Goal: Information Seeking & Learning: Check status

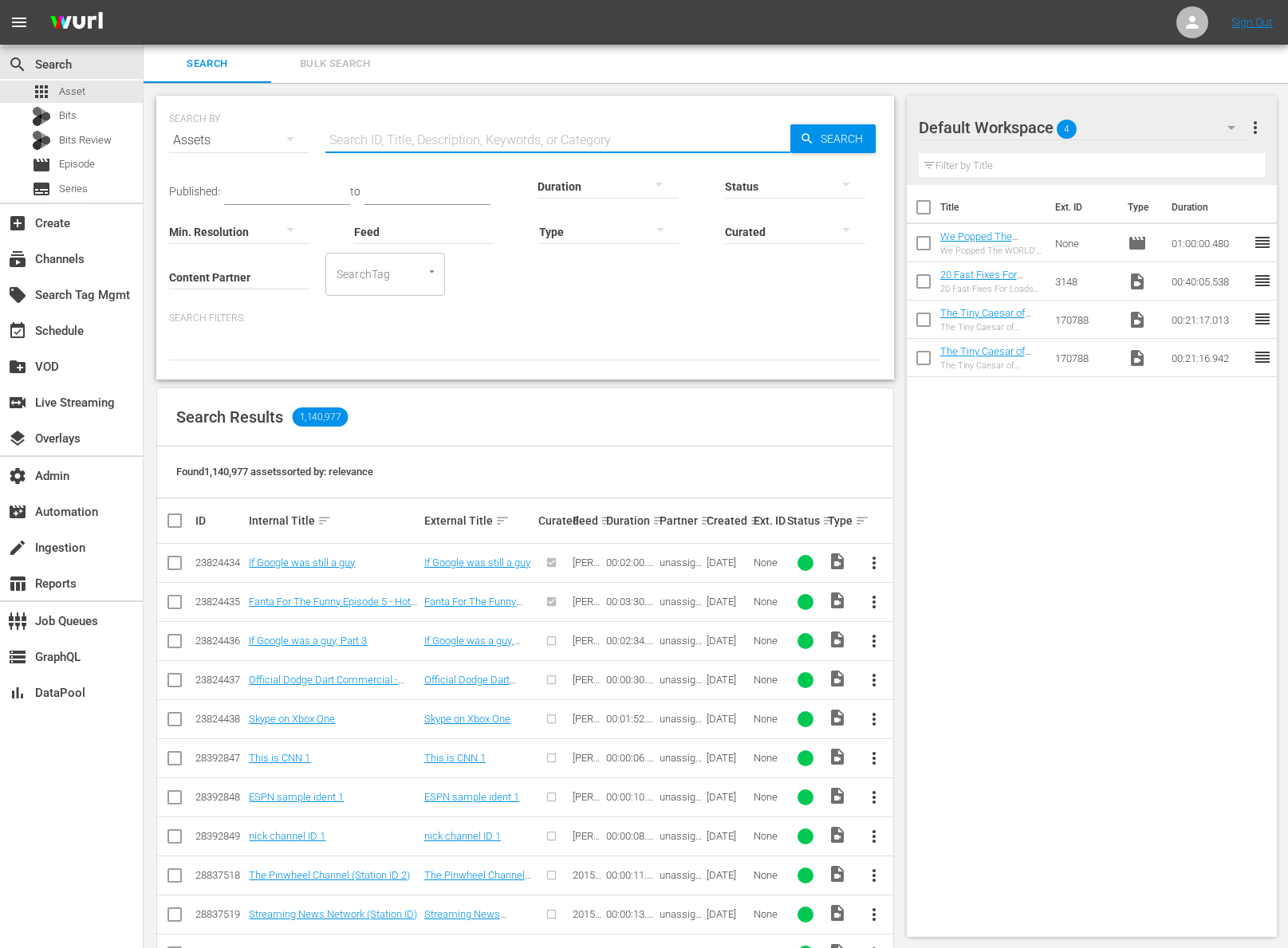
click at [372, 142] on input "text" at bounding box center [559, 141] width 465 height 38
paste input "24537567"
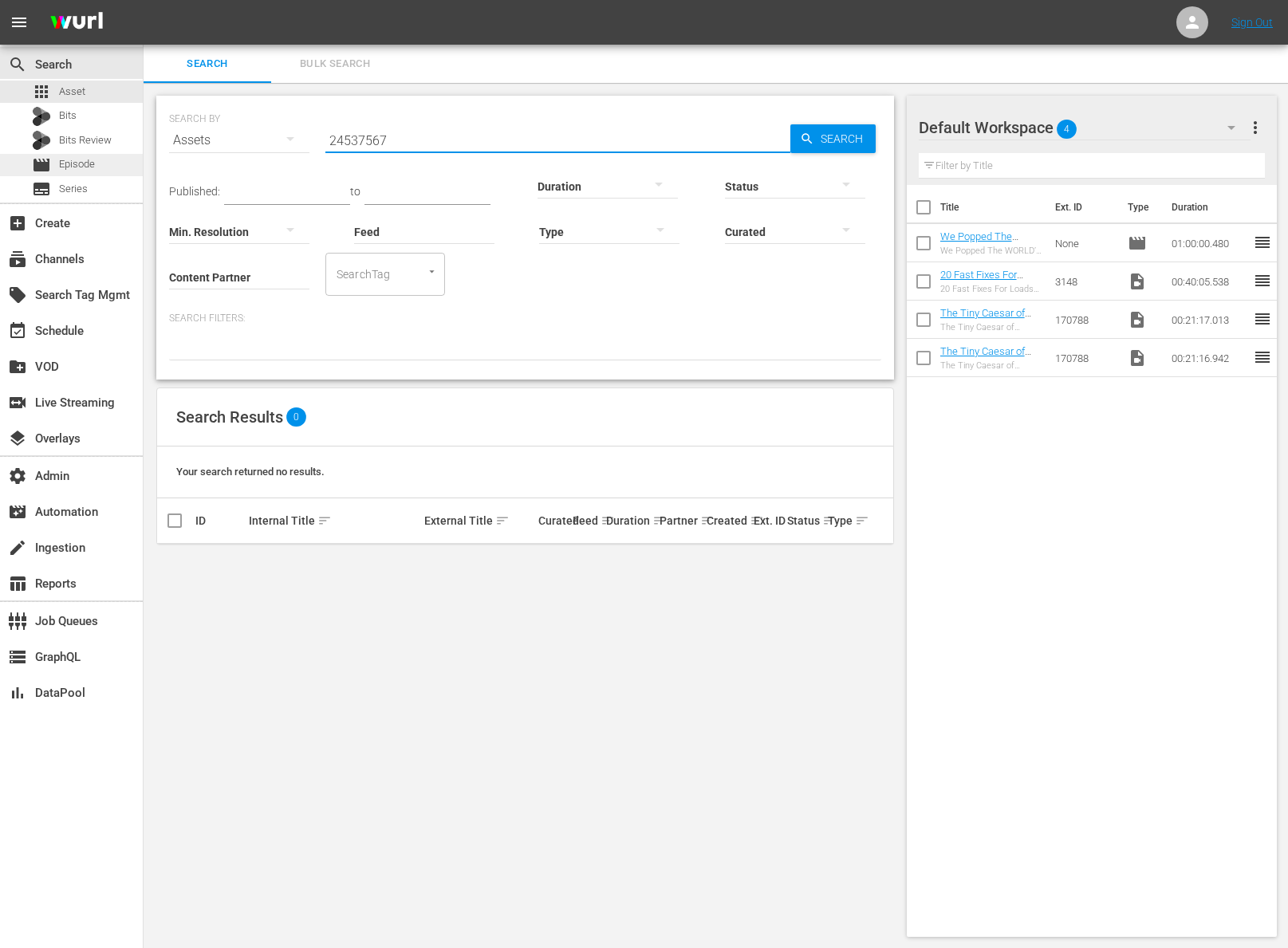
type input "24537567"
click at [89, 170] on span "Episode" at bounding box center [77, 164] width 36 height 16
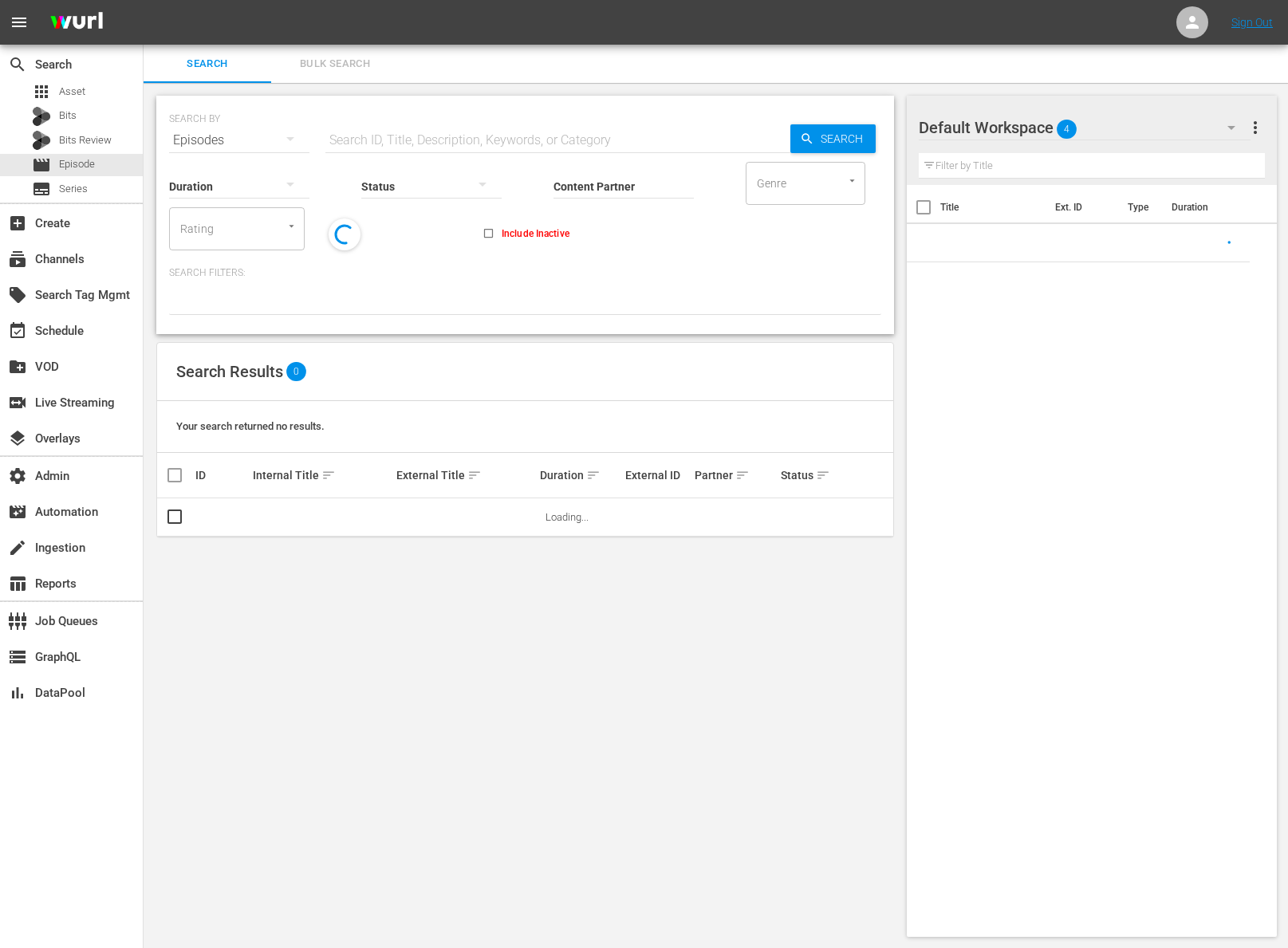
click at [389, 137] on input "text" at bounding box center [559, 141] width 465 height 38
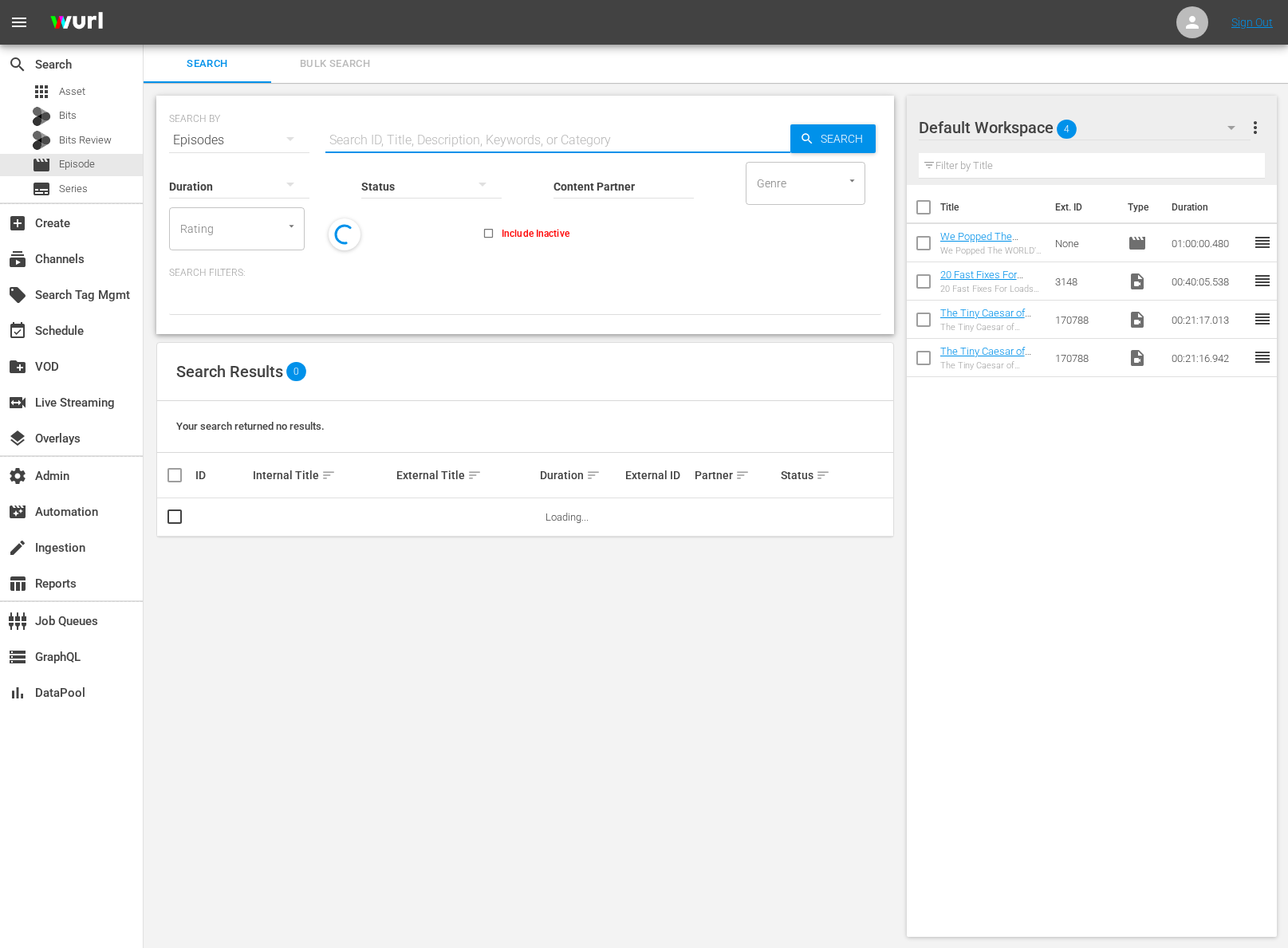
paste input "24537567"
type input "24537567"
click at [863, 139] on span "Search" at bounding box center [844, 139] width 62 height 28
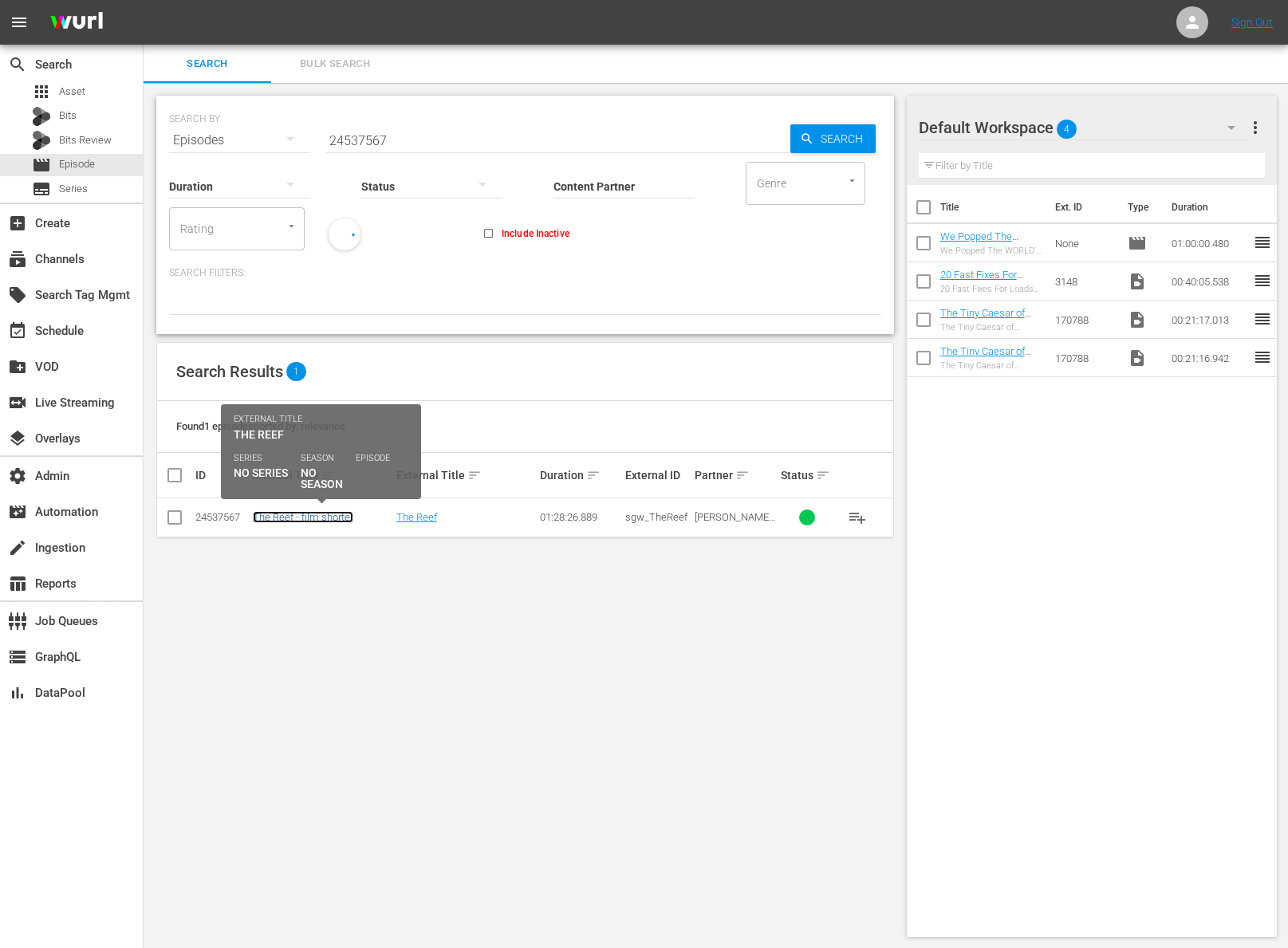
click at [337, 518] on link "The Reef - film shorter" at bounding box center [303, 517] width 101 height 12
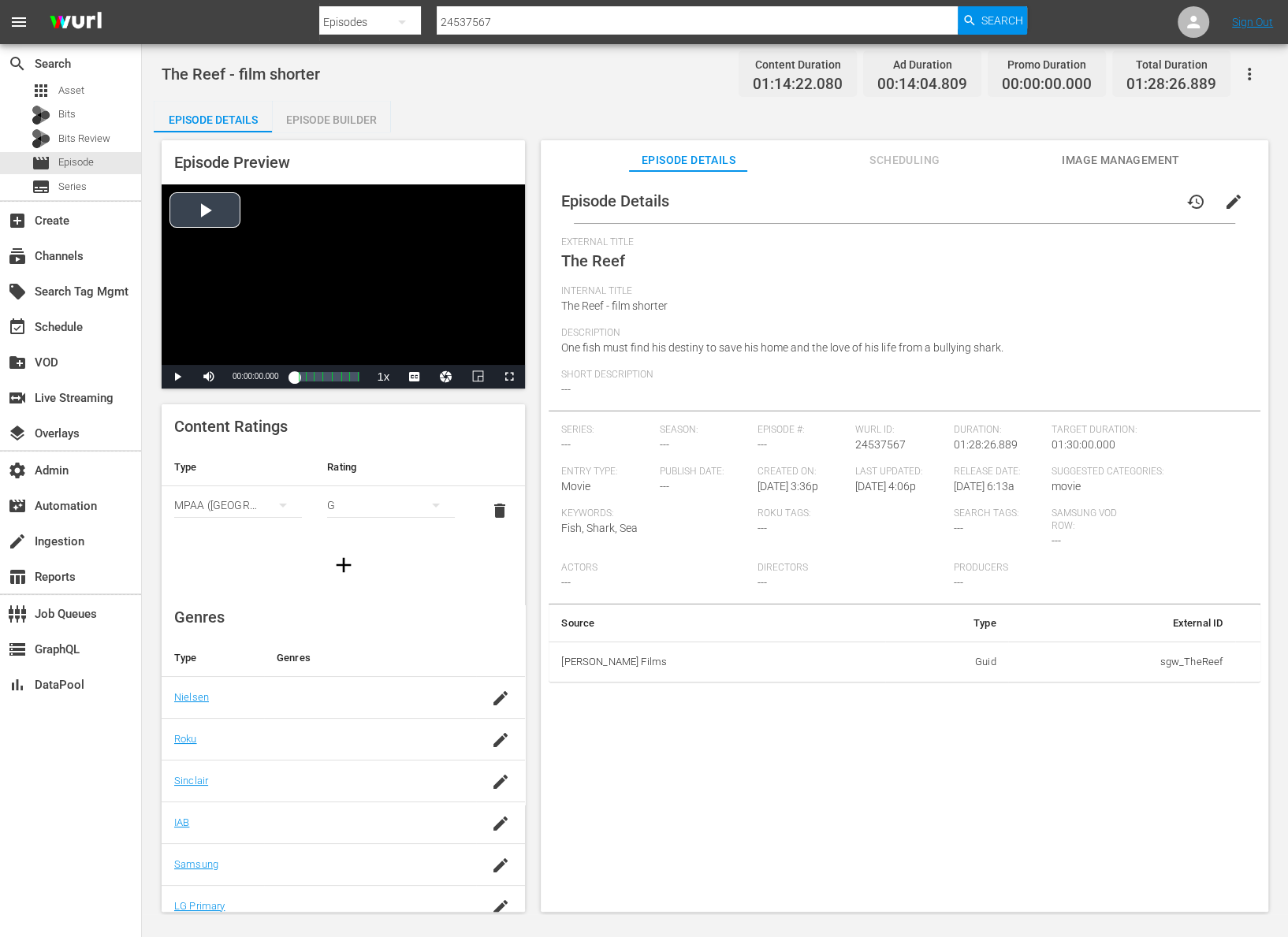
click at [199, 209] on div "Video Player" at bounding box center [343, 274] width 363 height 180
click at [509, 376] on span "Video Player" at bounding box center [509, 376] width 0 height 0
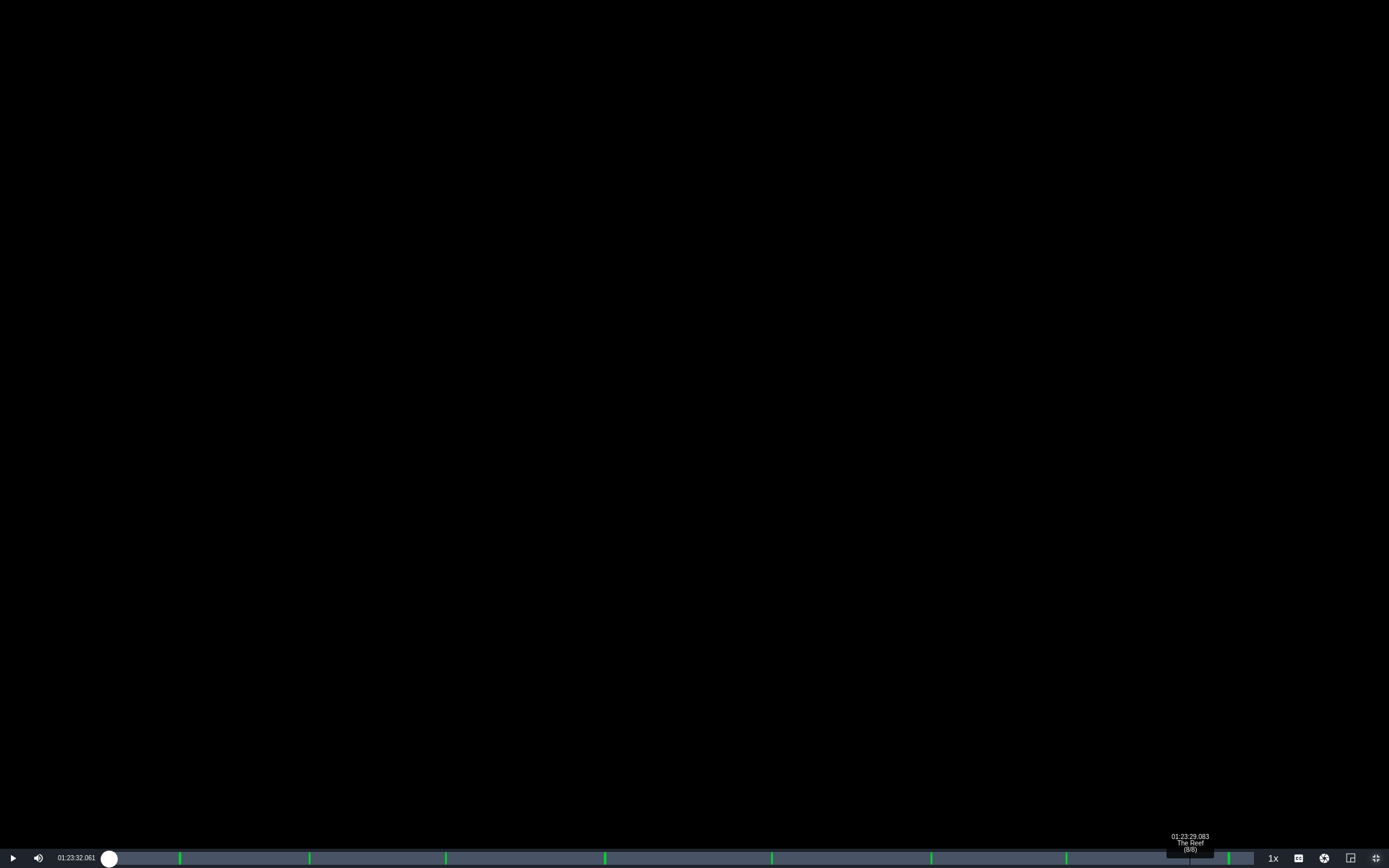
click at [1050, 764] on div "01:23:29.083 The Reef (8/8)" at bounding box center [1189, 858] width 1 height 13
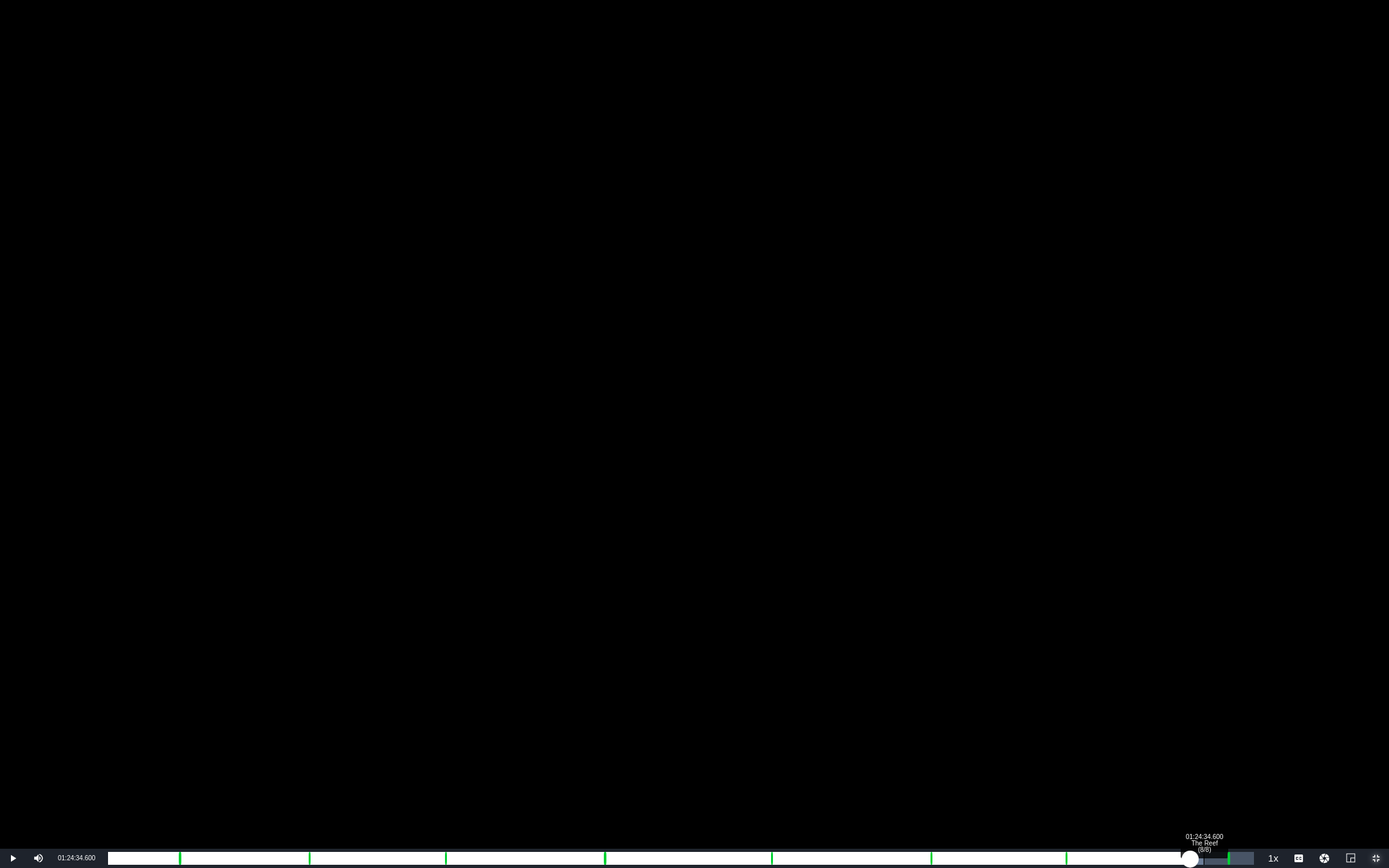
click at [1050, 764] on div "01:24:34.600 The Reef (8/8)" at bounding box center [1204, 858] width 1 height 13
click at [1050, 764] on div "01:27:39.240 SGF Roku Slate Channel - Space TIMER" at bounding box center [1244, 858] width 1 height 13
click at [1050, 764] on div "00:01:14.805" at bounding box center [679, 858] width 1143 height 13
click at [1050, 764] on div "00:01:55.079" at bounding box center [680, 858] width 1145 height 13
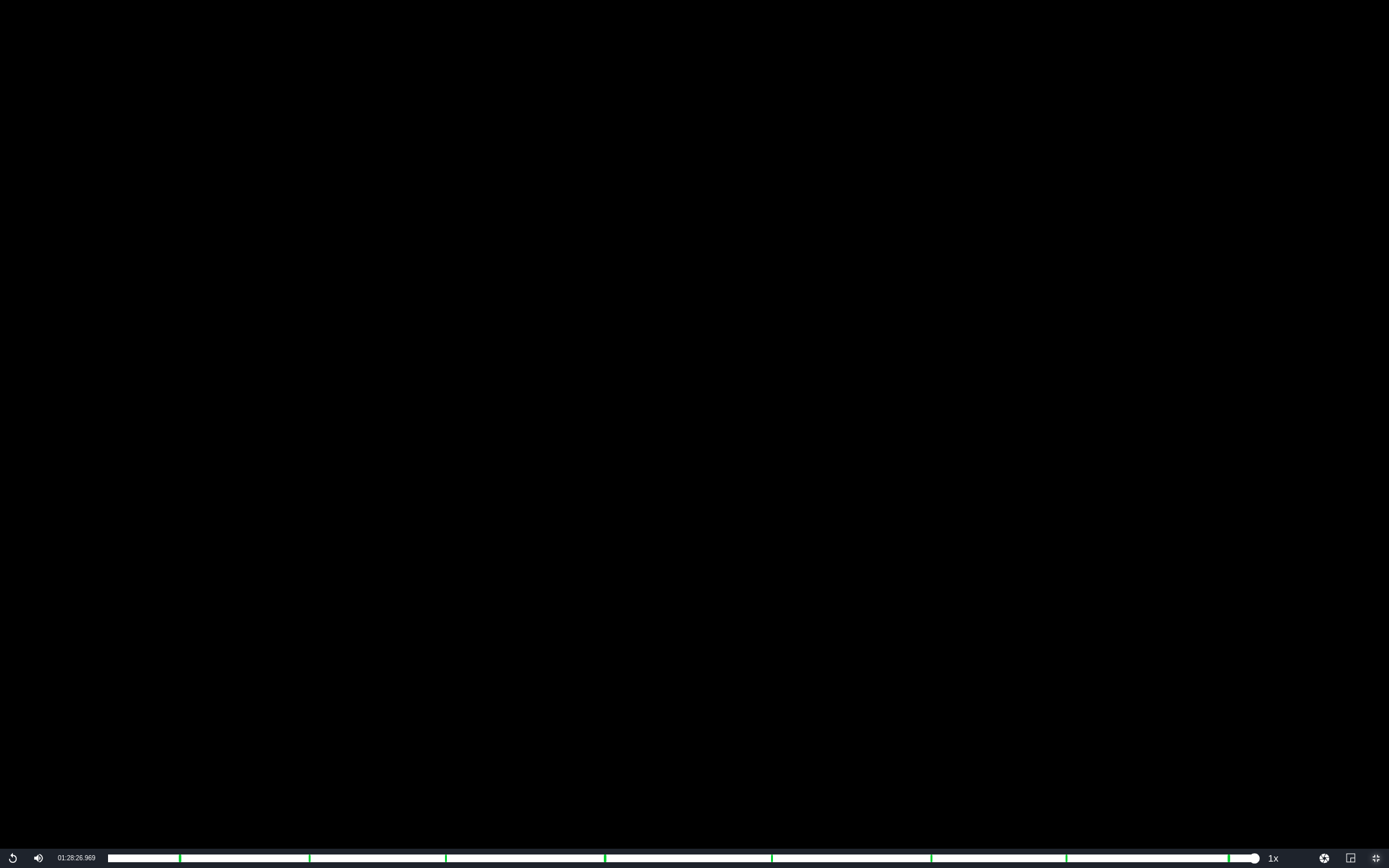
click at [1050, 764] on span "Video Player" at bounding box center [1376, 858] width 0 height 0
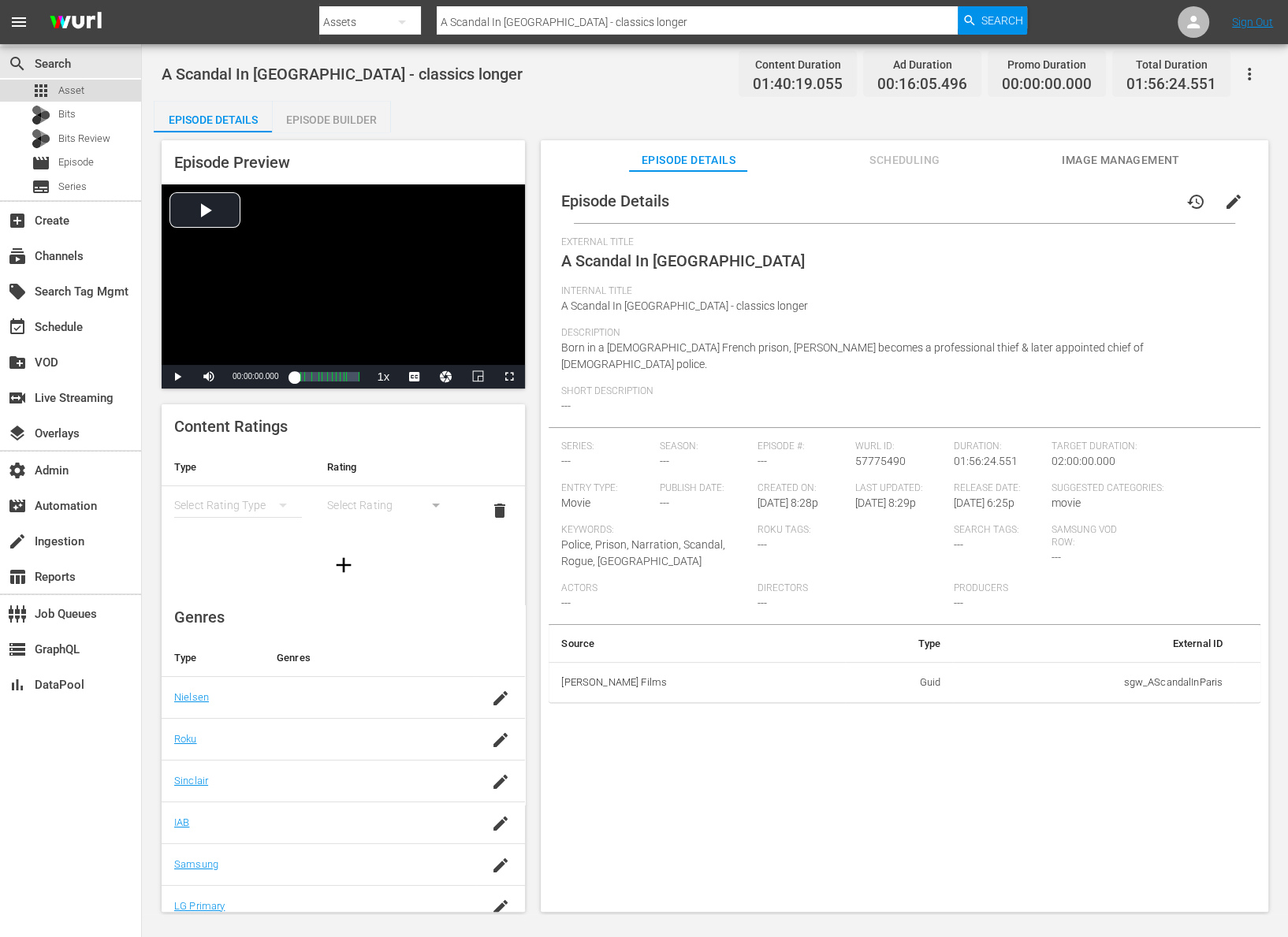
click at [77, 96] on span "Asset" at bounding box center [71, 90] width 26 height 16
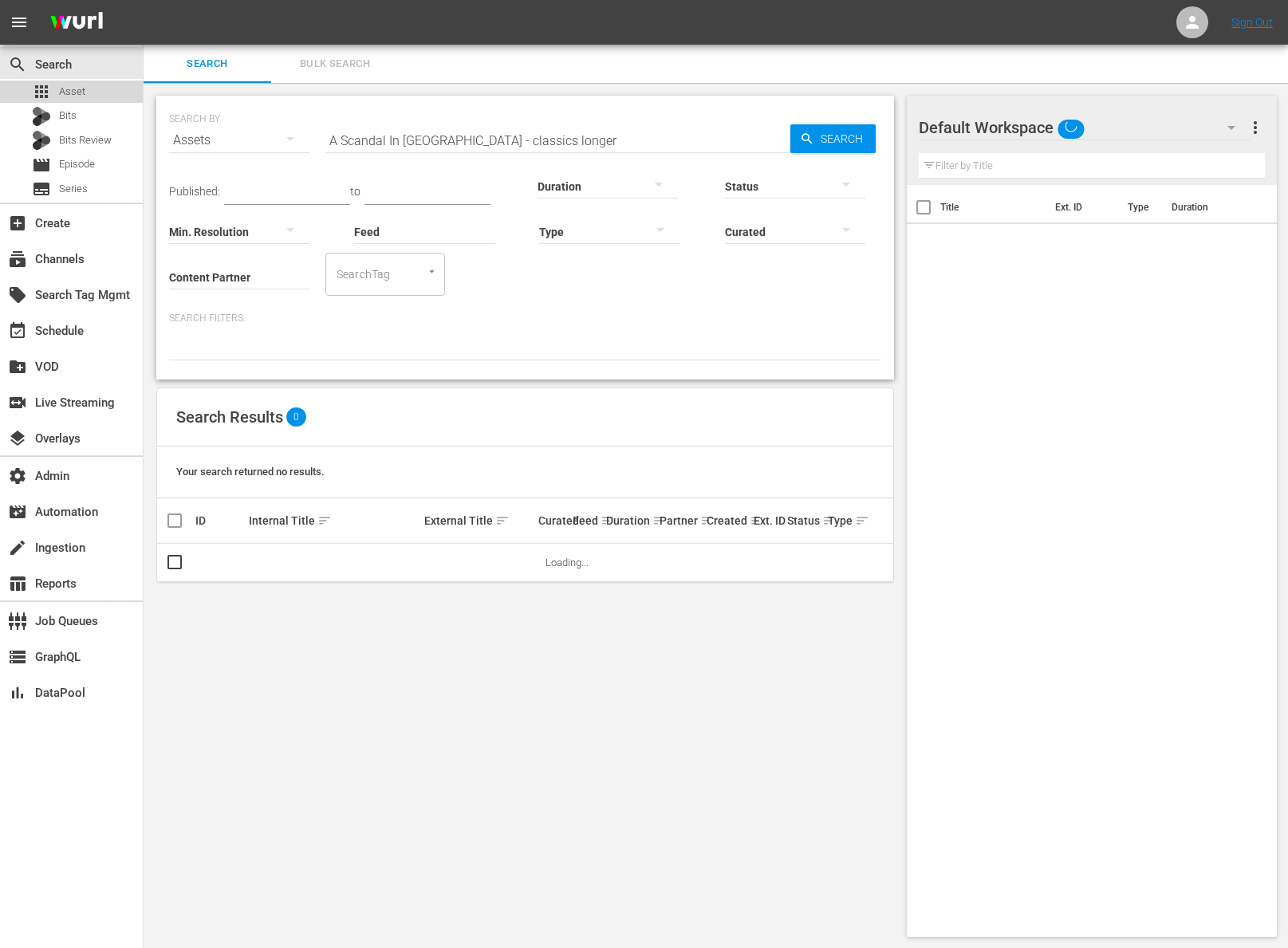
click at [79, 97] on span "Asset" at bounding box center [72, 91] width 27 height 16
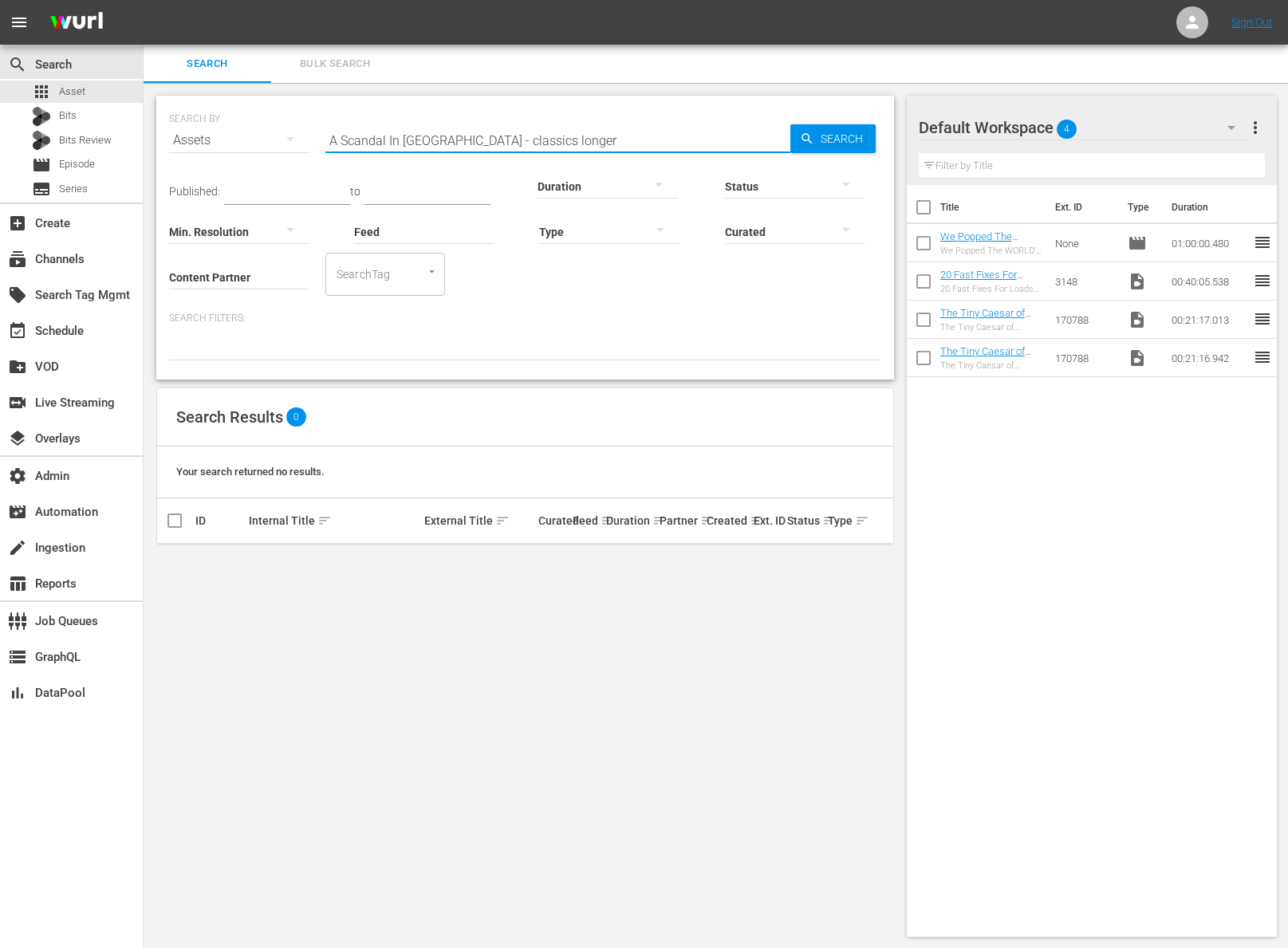
click at [435, 146] on input "A Scandal In Paris - classics longer" at bounding box center [559, 141] width 465 height 38
paste input "24537567"
type input "24537567"
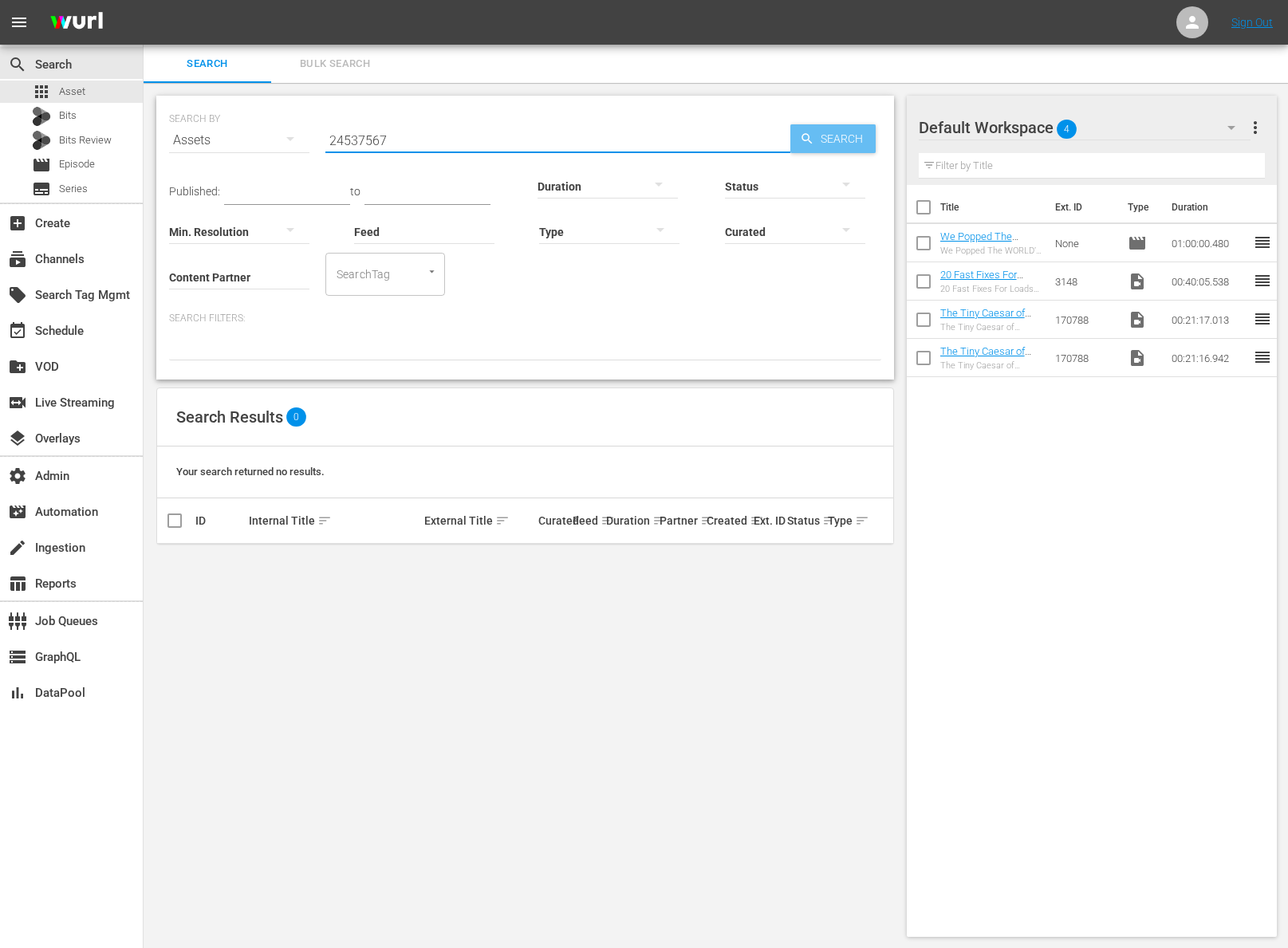
click at [847, 135] on span "Search" at bounding box center [844, 139] width 62 height 28
click at [114, 155] on div "movie Episode" at bounding box center [71, 165] width 142 height 23
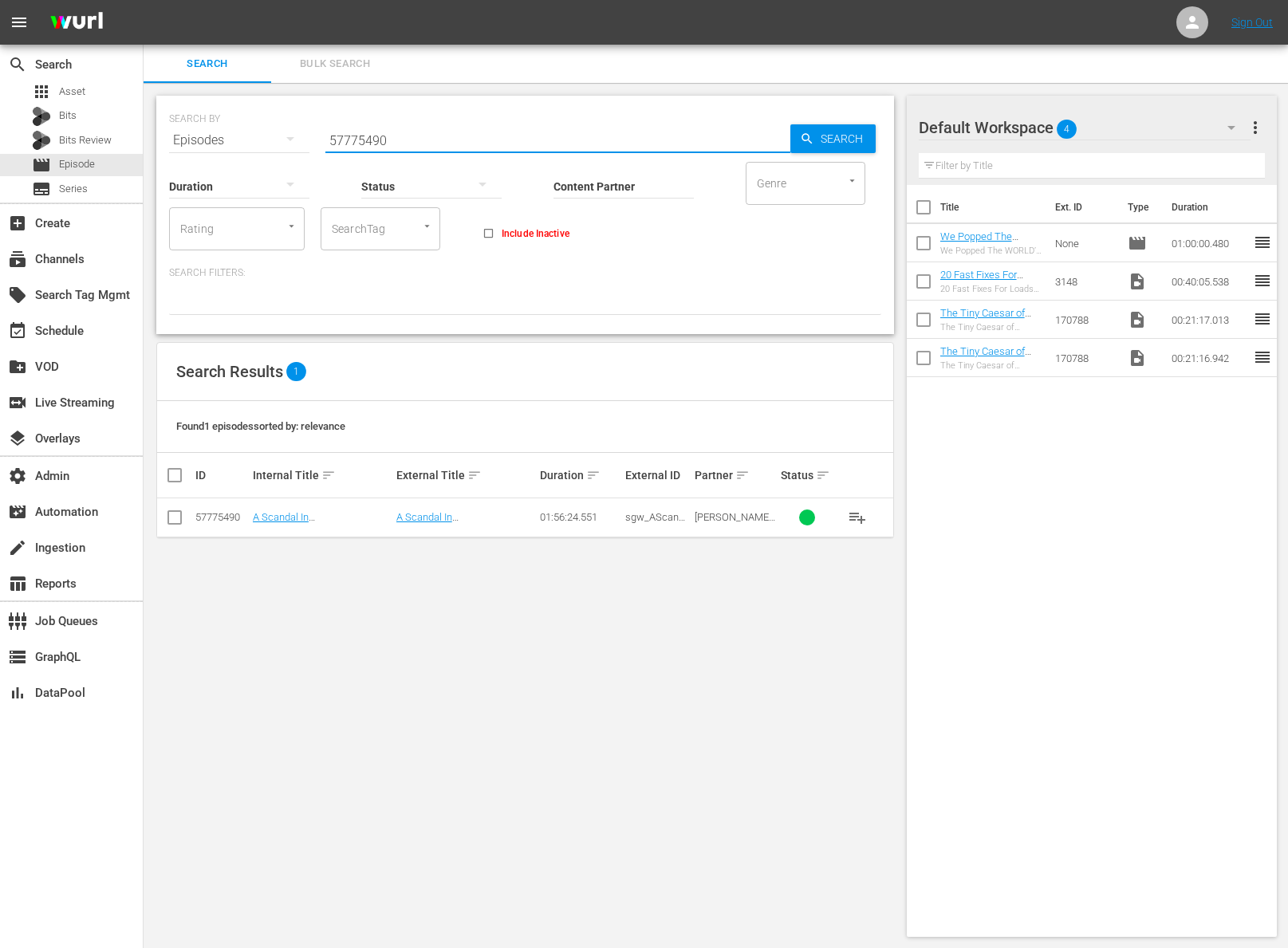
click at [413, 133] on input "57775490" at bounding box center [559, 141] width 465 height 38
paste input "24537567"
type input "24537567"
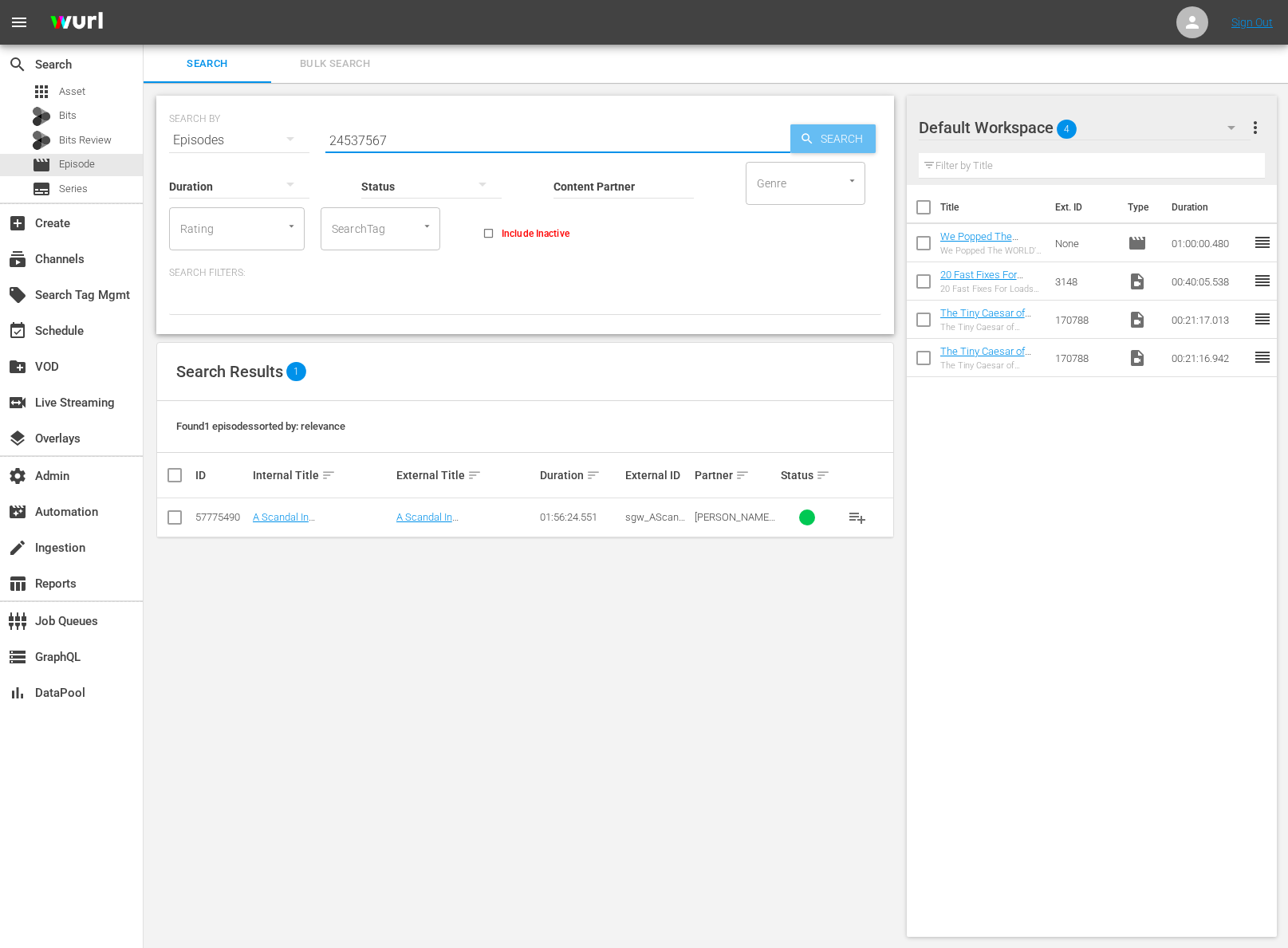
click at [837, 133] on span "Search" at bounding box center [844, 139] width 62 height 28
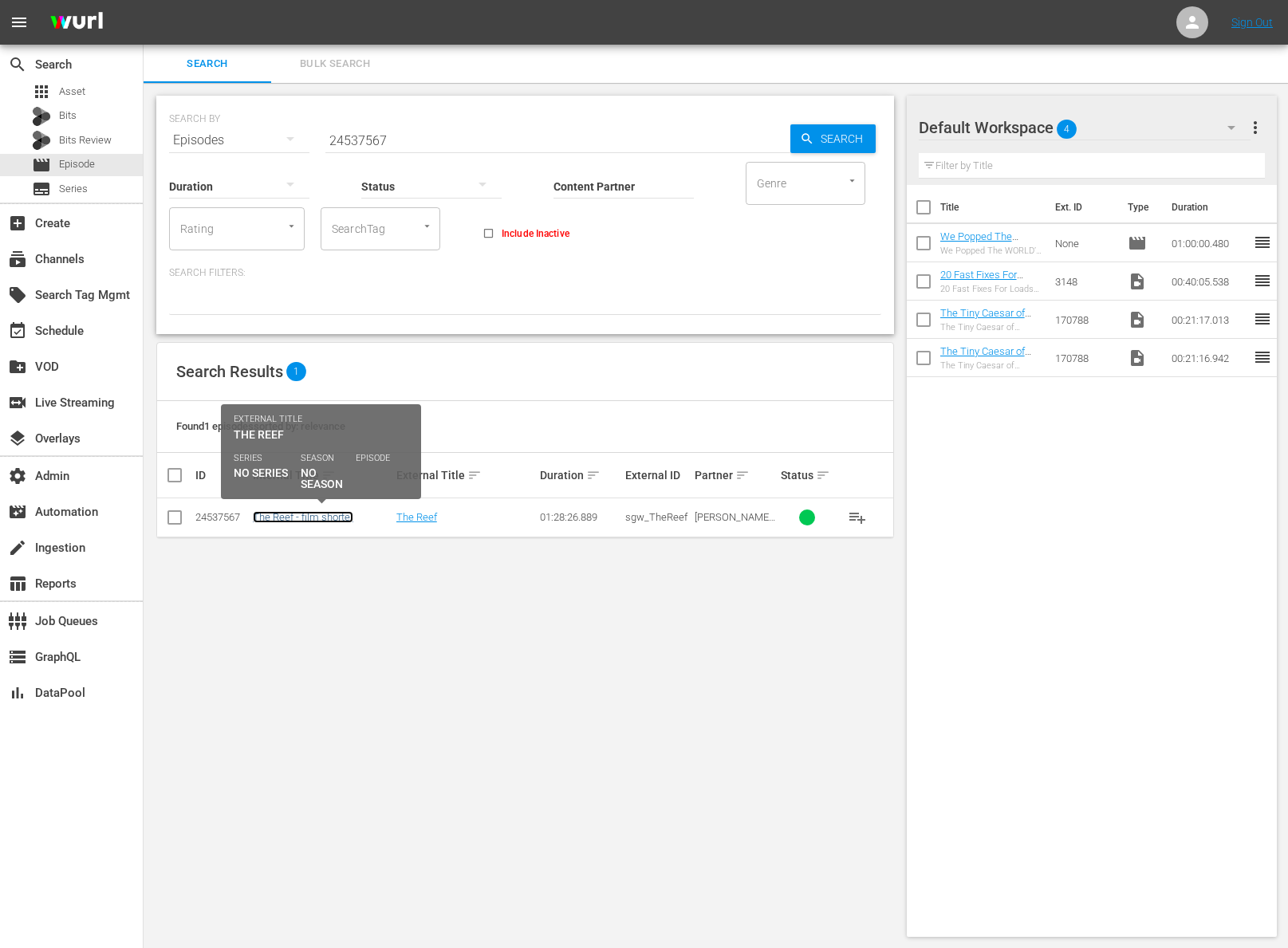
click at [329, 519] on link "The Reef - film shorter" at bounding box center [303, 517] width 101 height 12
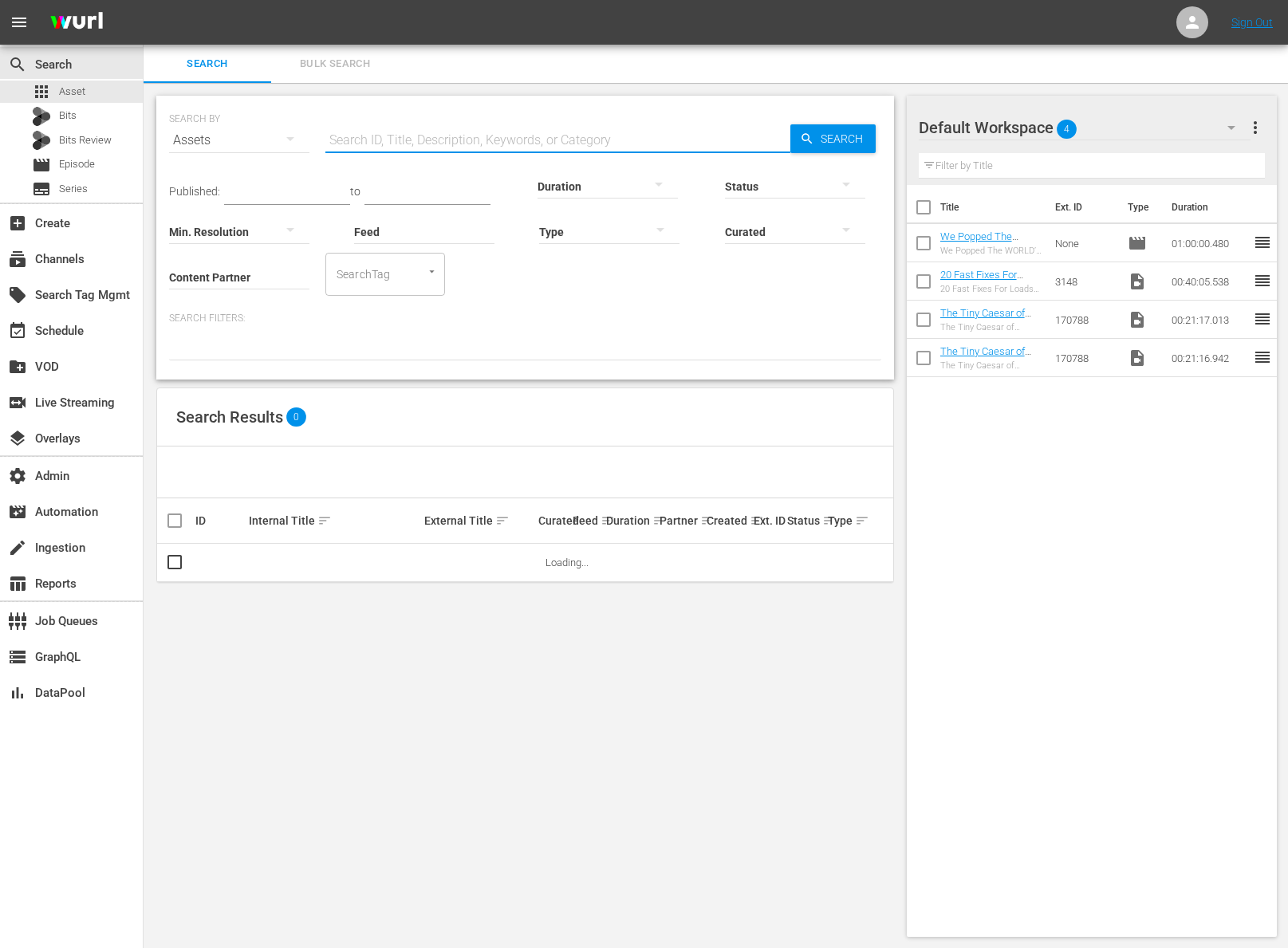
click at [464, 133] on input "text" at bounding box center [559, 141] width 465 height 38
paste input "57775490"
type input "57775490"
click at [836, 139] on span "Search" at bounding box center [844, 139] width 62 height 28
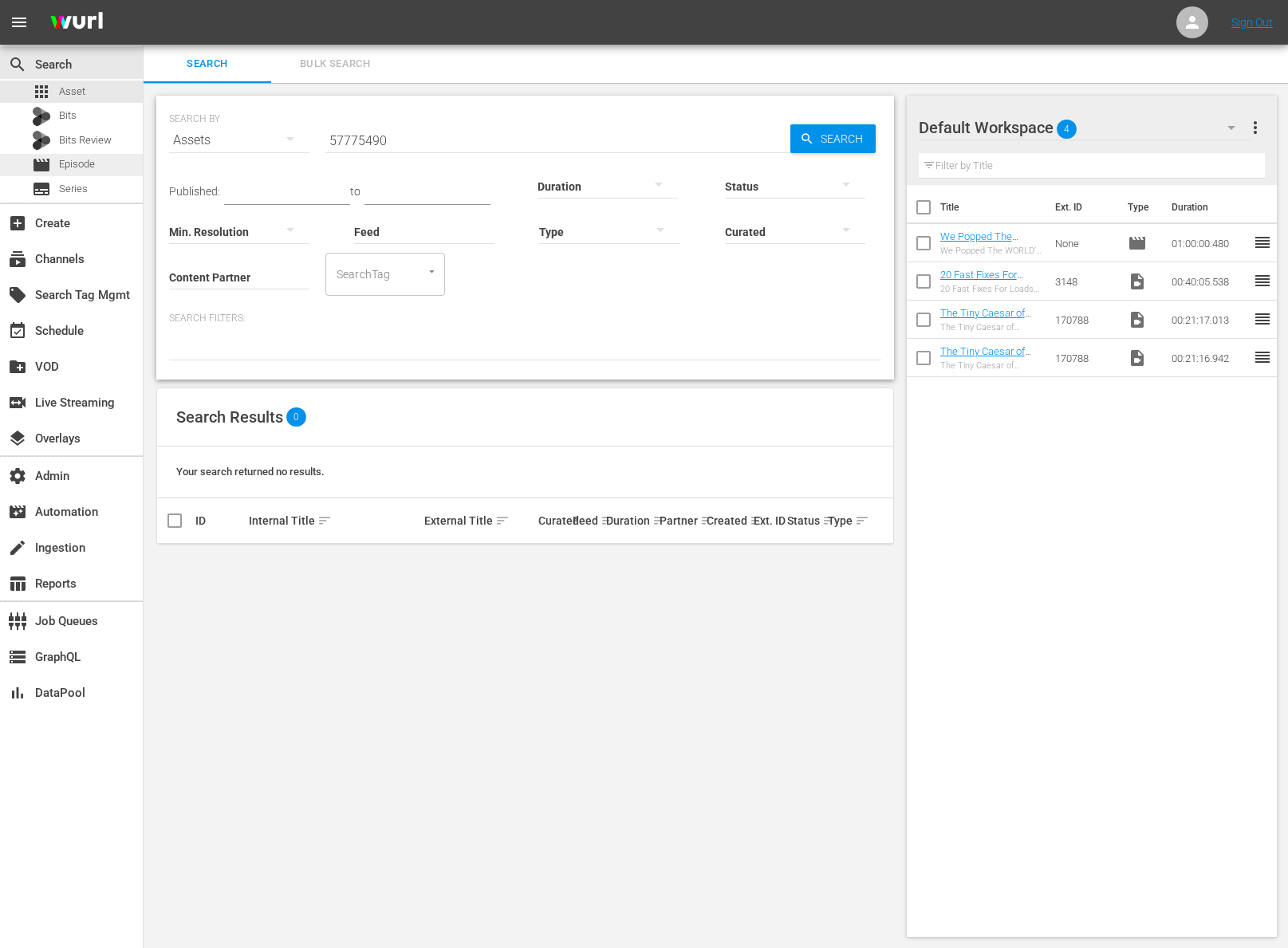
click at [76, 159] on span "Episode" at bounding box center [77, 164] width 36 height 16
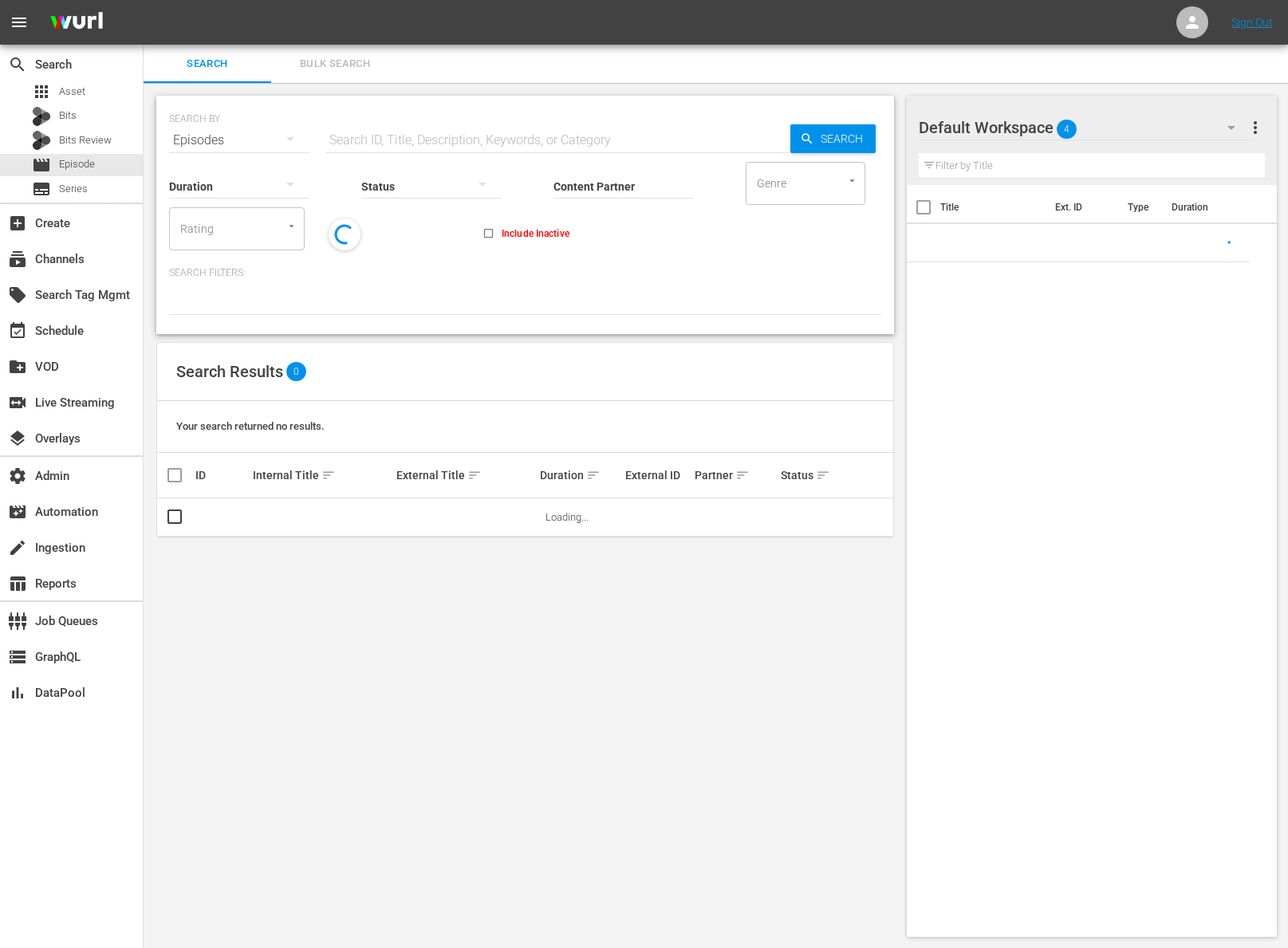
click at [414, 136] on input "text" at bounding box center [559, 141] width 465 height 38
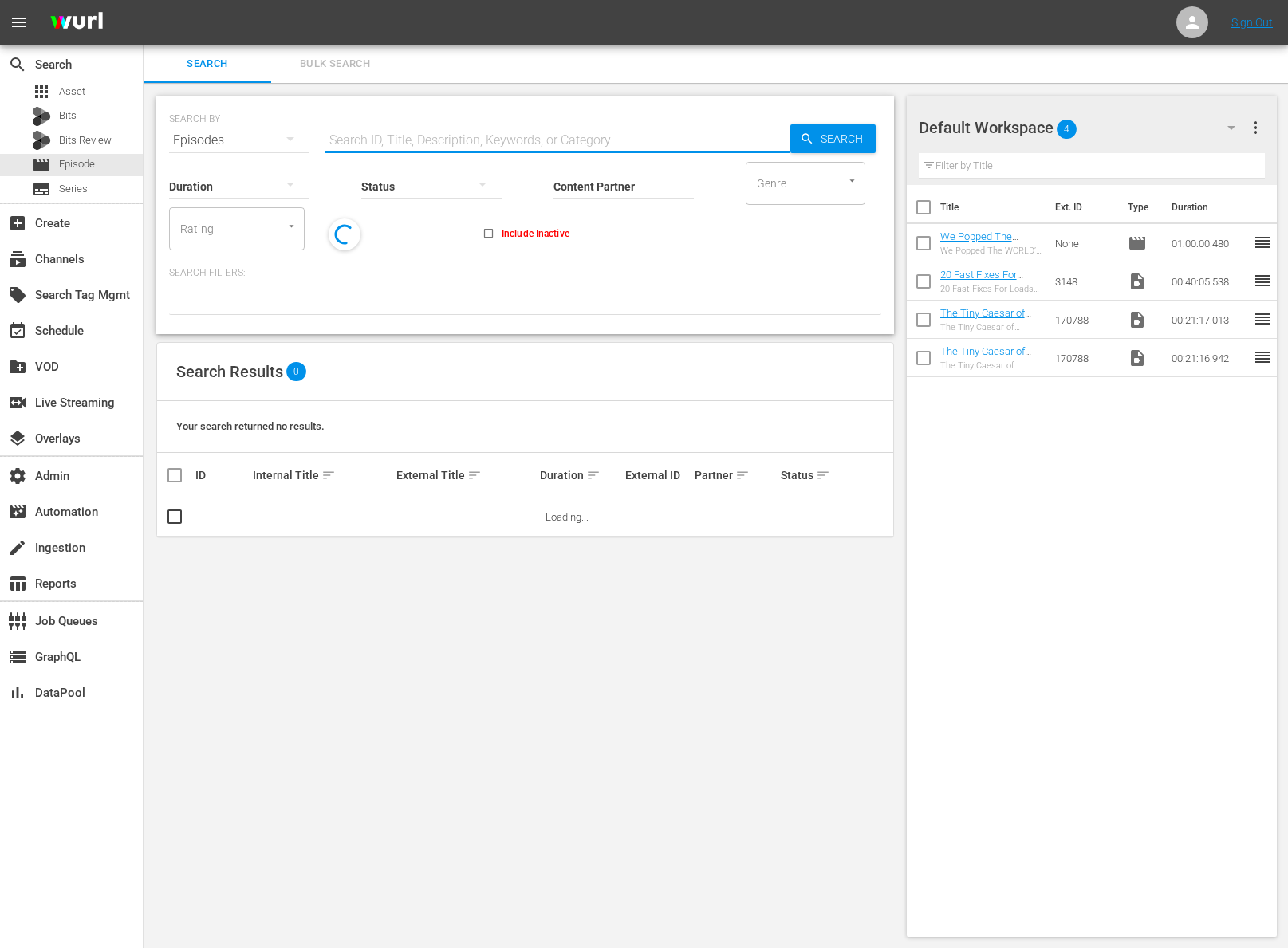
paste input "57775490"
type input "57775490"
click at [817, 139] on span "Search" at bounding box center [844, 139] width 62 height 28
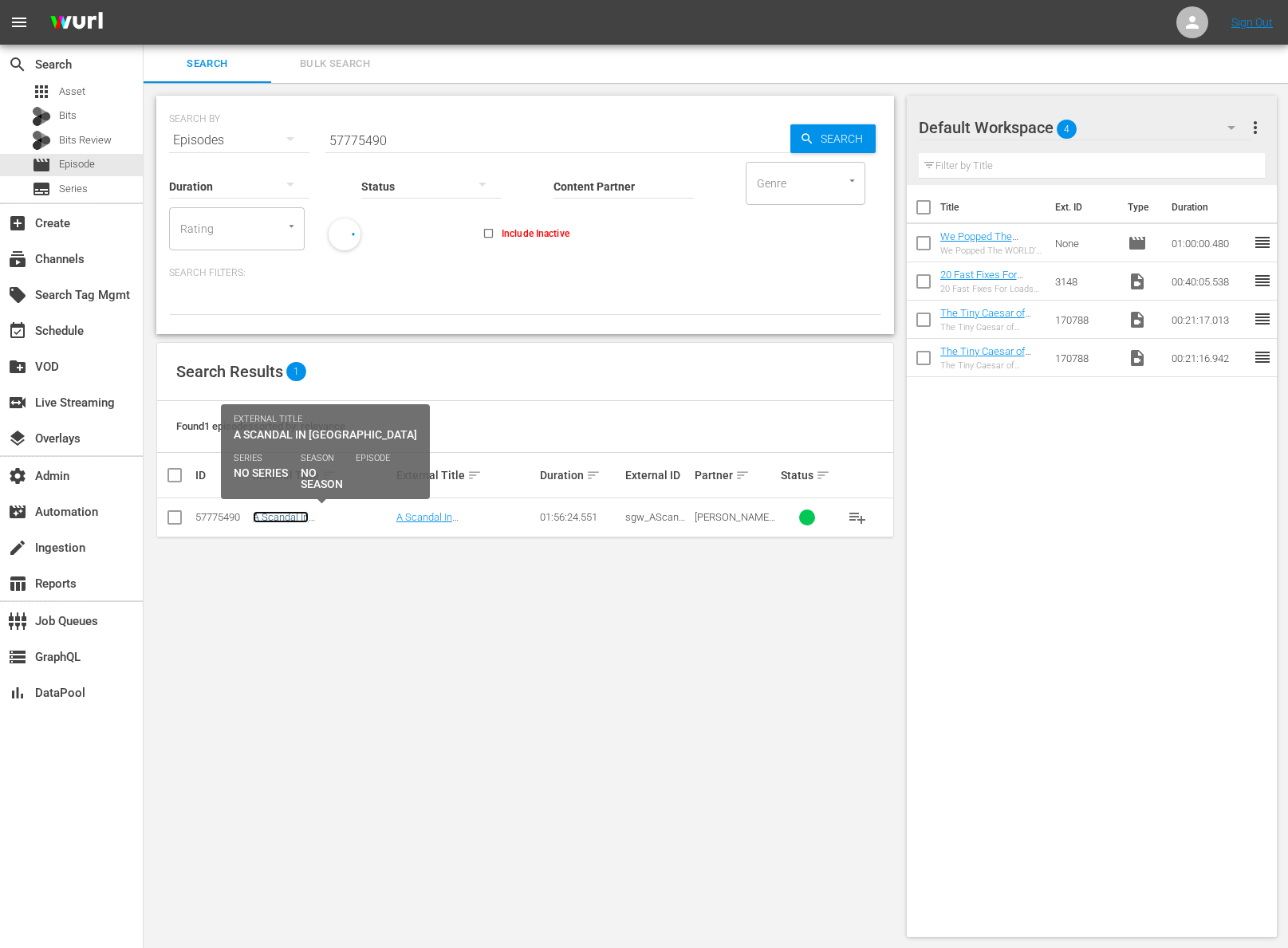
click at [342, 521] on link "A Scandal In Paris - classics longer" at bounding box center [303, 529] width 102 height 36
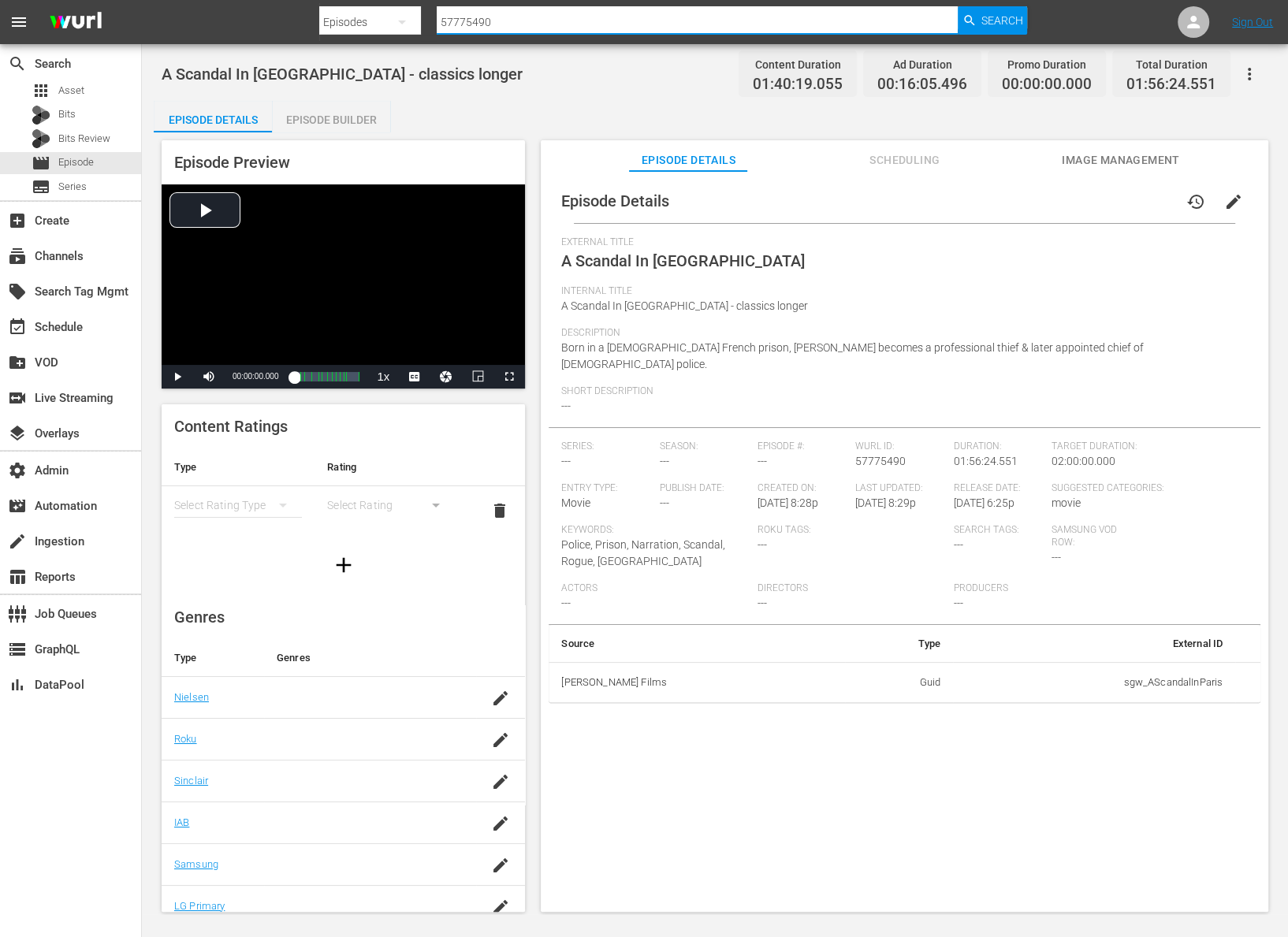
click at [496, 21] on input "57775490" at bounding box center [697, 22] width 521 height 38
paste input "Shark Bait"
type input "Shark Bait"
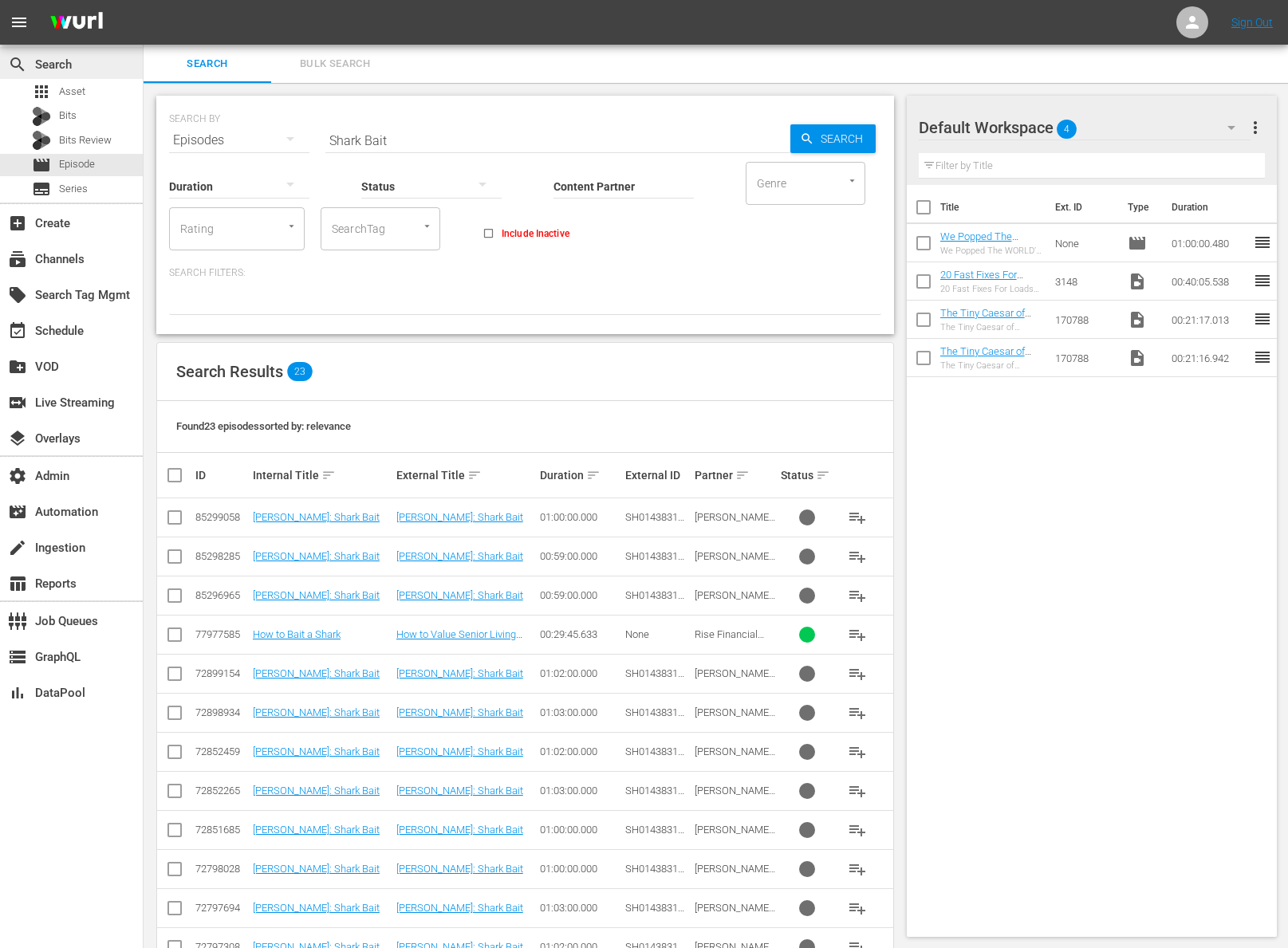
click at [106, 77] on div "search Search" at bounding box center [71, 64] width 142 height 32
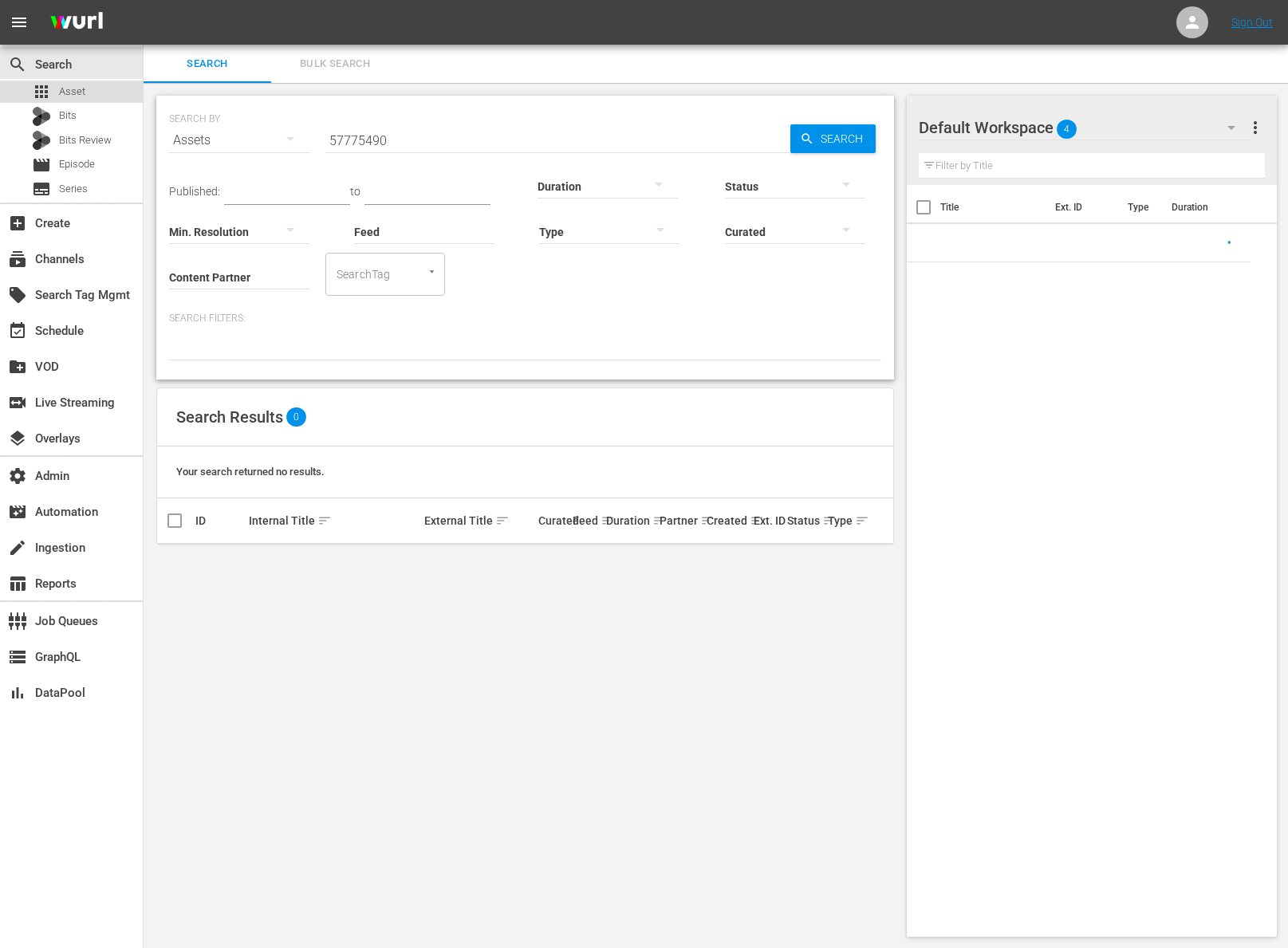
click at [103, 84] on div "apps Asset" at bounding box center [71, 92] width 142 height 23
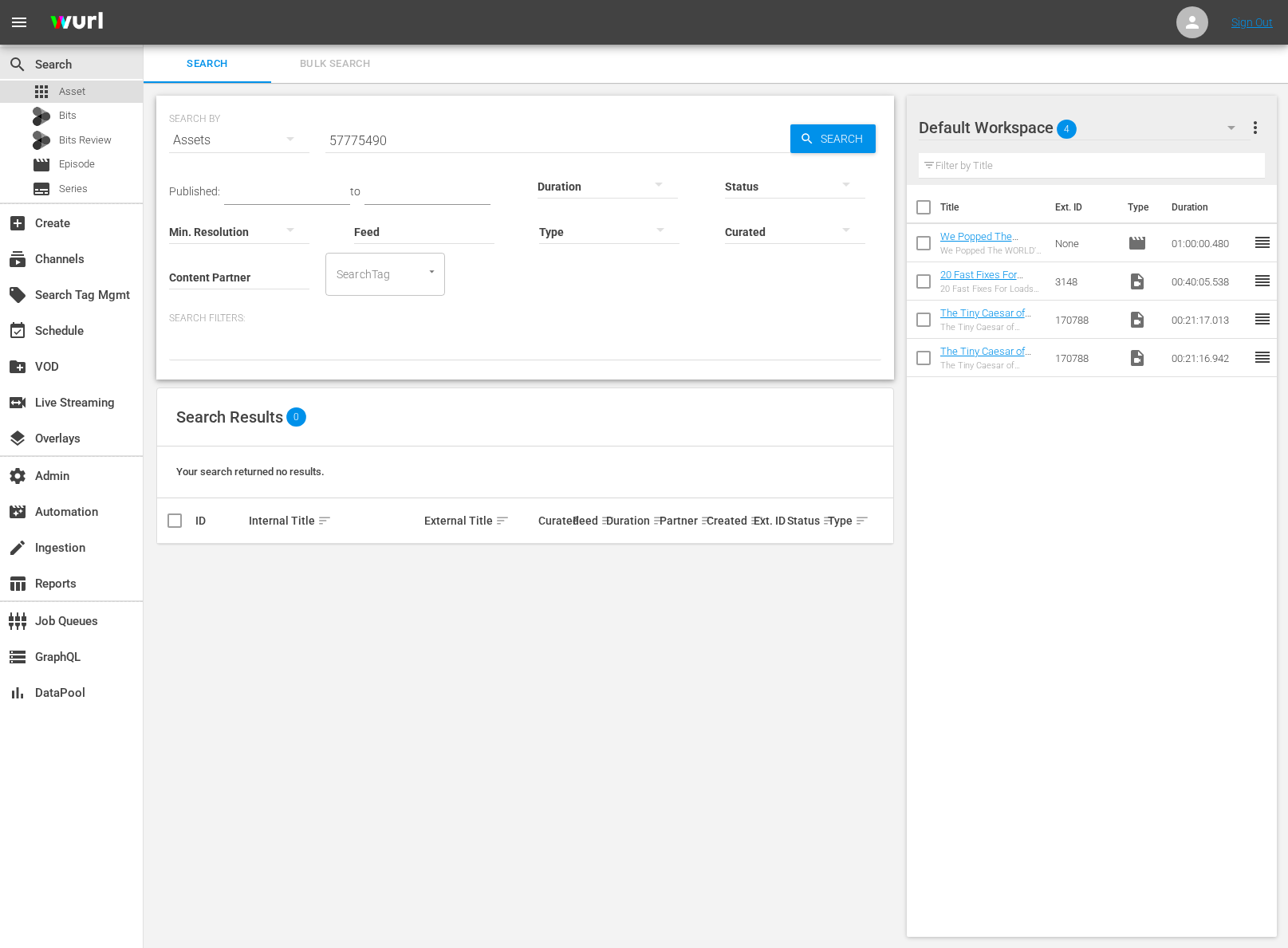
click at [112, 100] on div "apps Asset" at bounding box center [71, 92] width 142 height 23
click at [426, 145] on input "57775490" at bounding box center [559, 141] width 465 height 38
paste input "Shark Bait"
type input "Shark Bait"
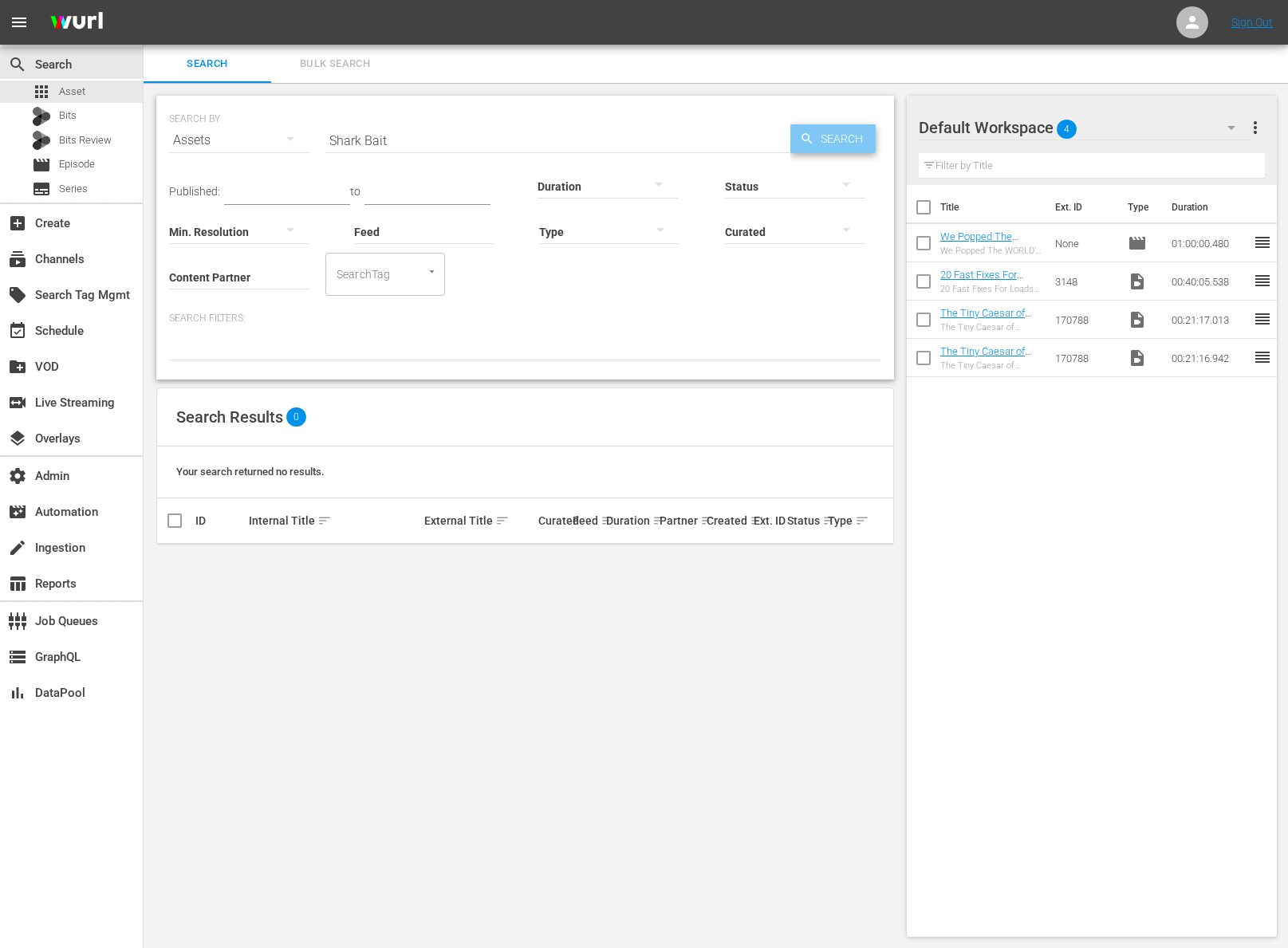
click at [845, 143] on span "Search" at bounding box center [844, 139] width 62 height 28
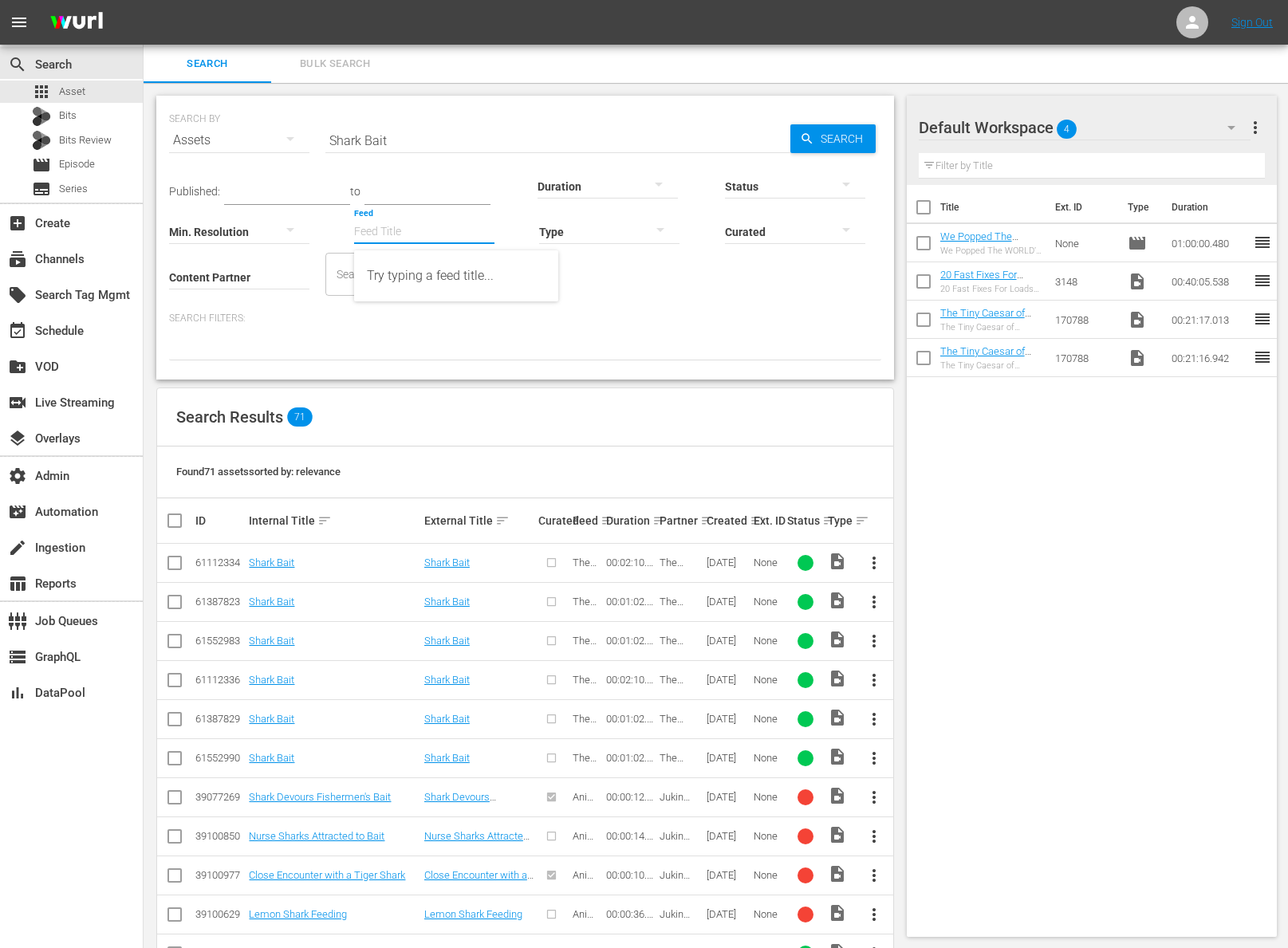
click at [435, 233] on input "Feed" at bounding box center [425, 233] width 141 height 57
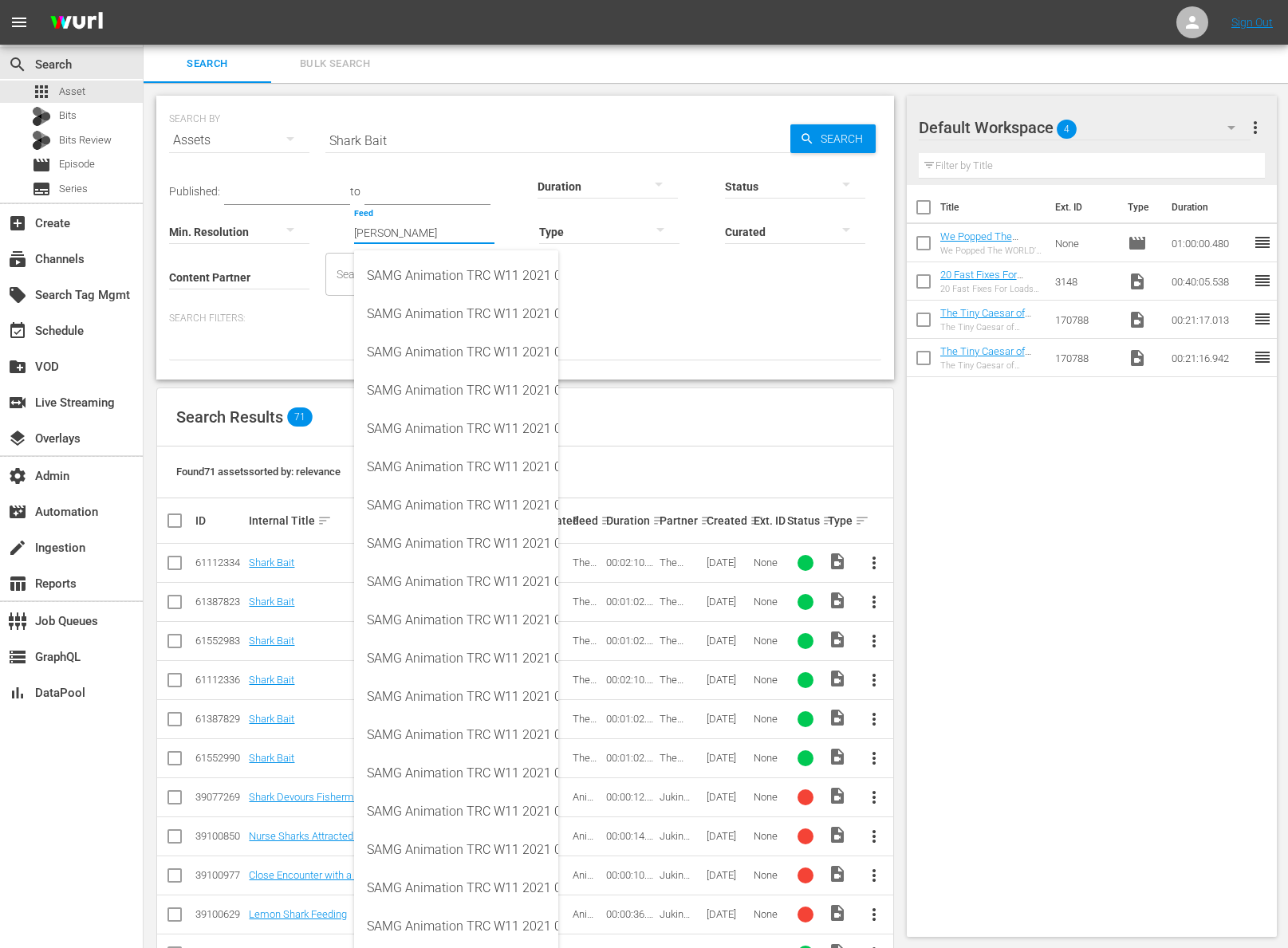
type input "sam"
click at [954, 456] on div "Title Ext. ID Type Duration We Popped The WORLD’S LARGEST BALLOON! (40ft+) (Eps…" at bounding box center [1092, 558] width 370 height 746
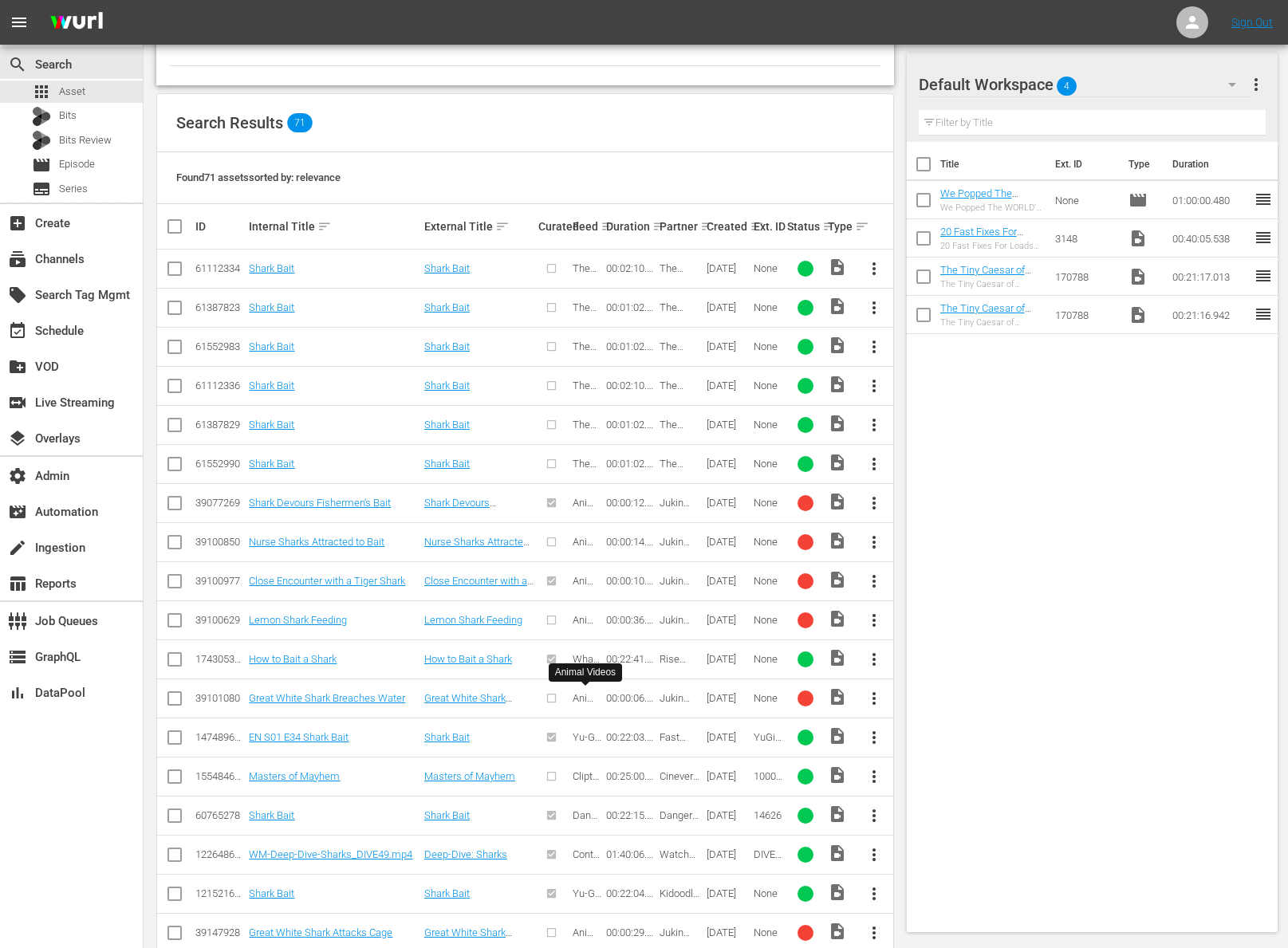
scroll to position [256, 0]
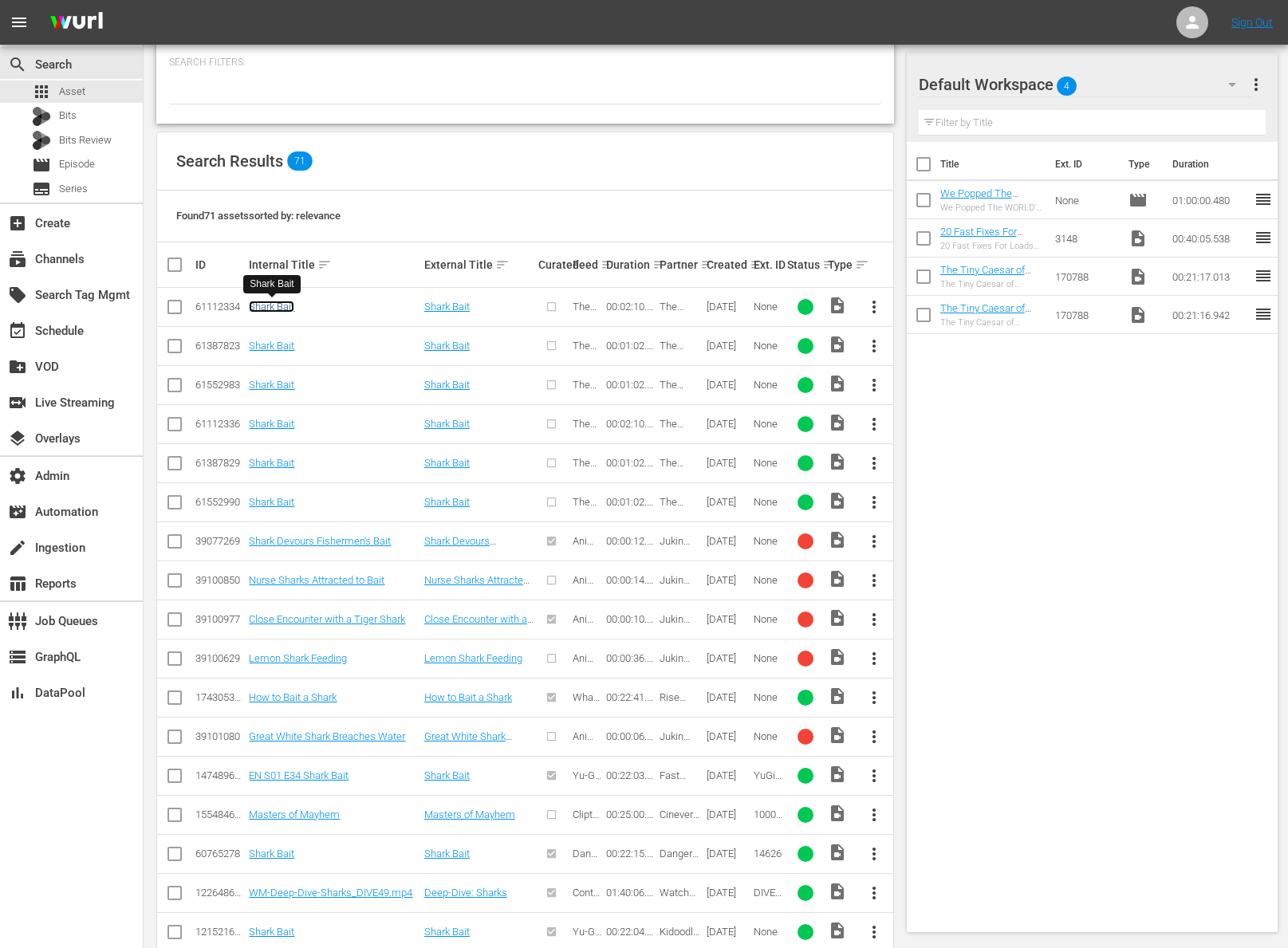
click at [291, 302] on link "Shark Bait" at bounding box center [272, 307] width 46 height 12
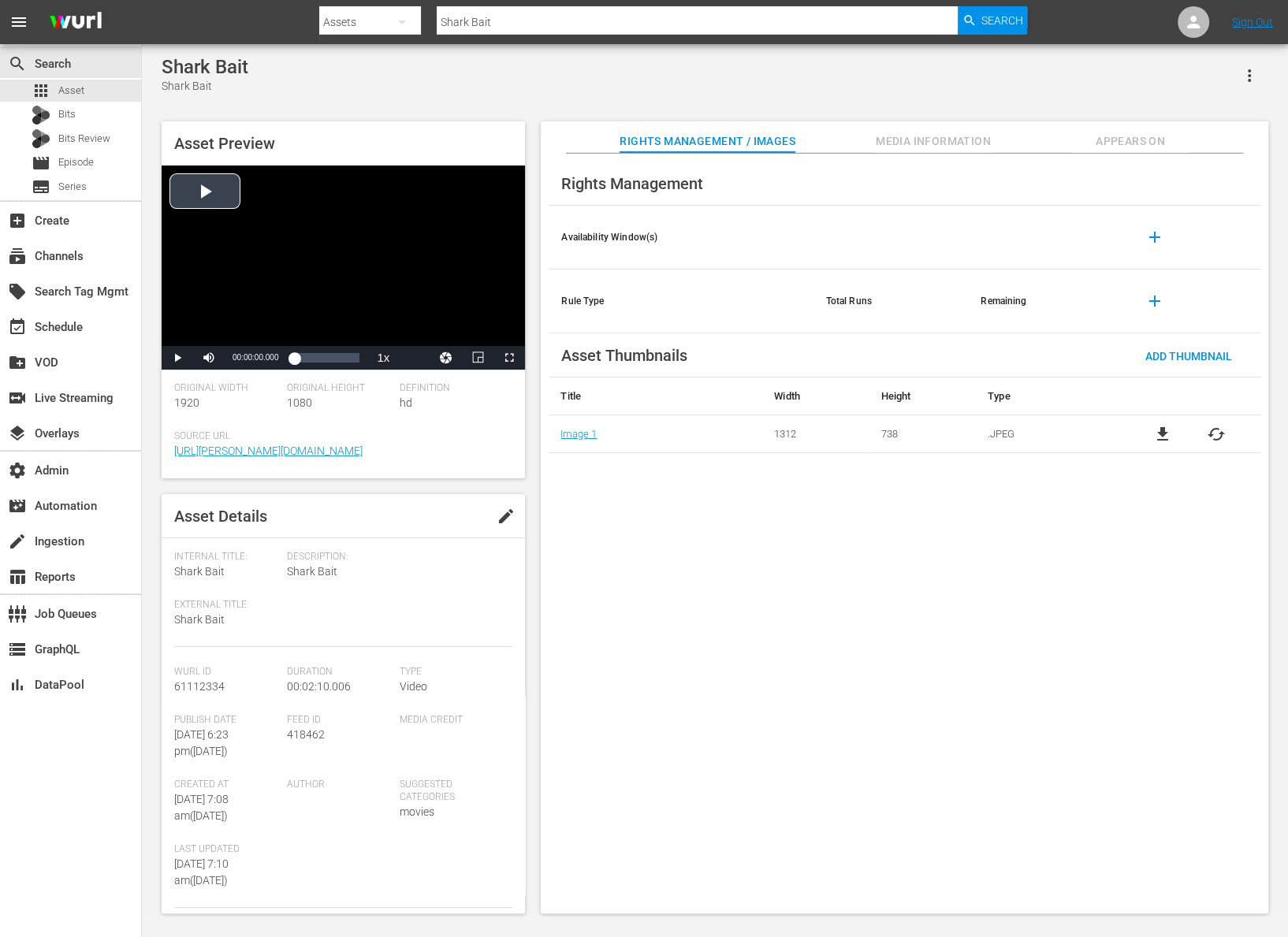
click at [234, 197] on div "Video Player" at bounding box center [343, 255] width 363 height 180
click at [314, 358] on div "00:00:40.724" at bounding box center [314, 358] width 1 height 16
click at [177, 358] on span "Video Player" at bounding box center [177, 358] width 0 height 0
click at [545, 29] on input "Shark Bait" at bounding box center [697, 22] width 521 height 38
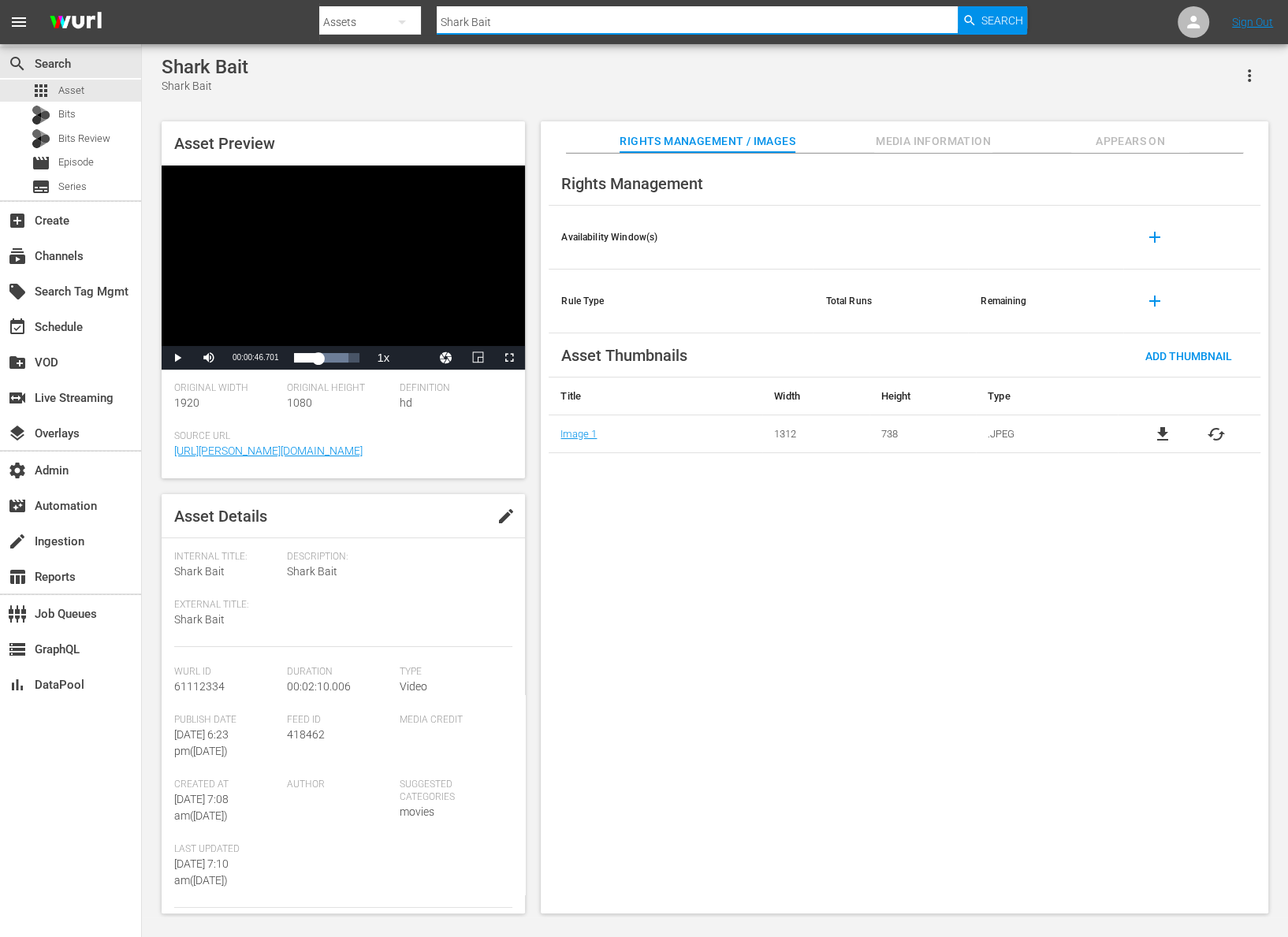
click at [545, 29] on input "Shark Bait" at bounding box center [697, 22] width 521 height 38
paste input "24537567"
type input "24537567"
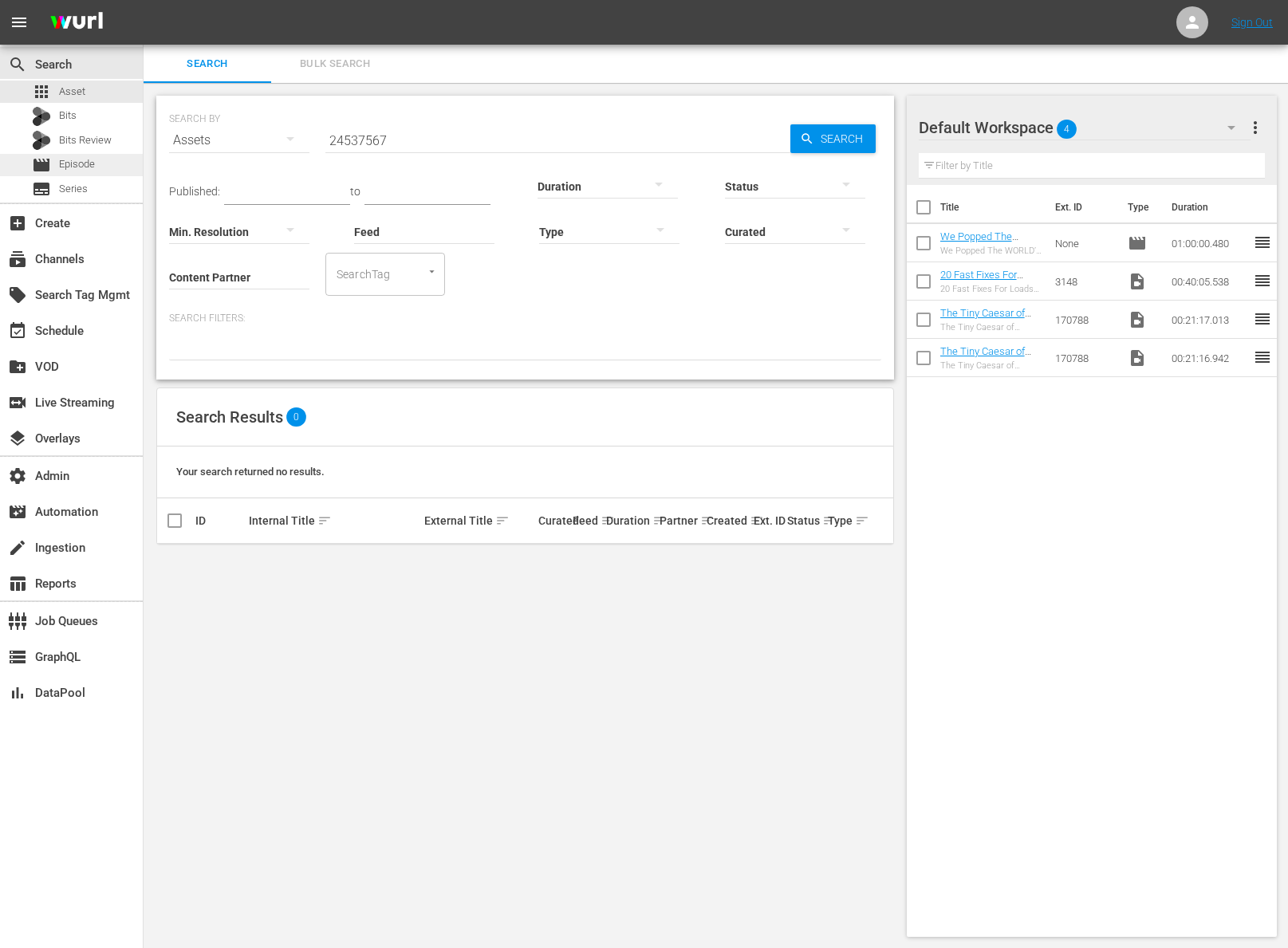
click at [66, 160] on span "Episode" at bounding box center [77, 164] width 36 height 16
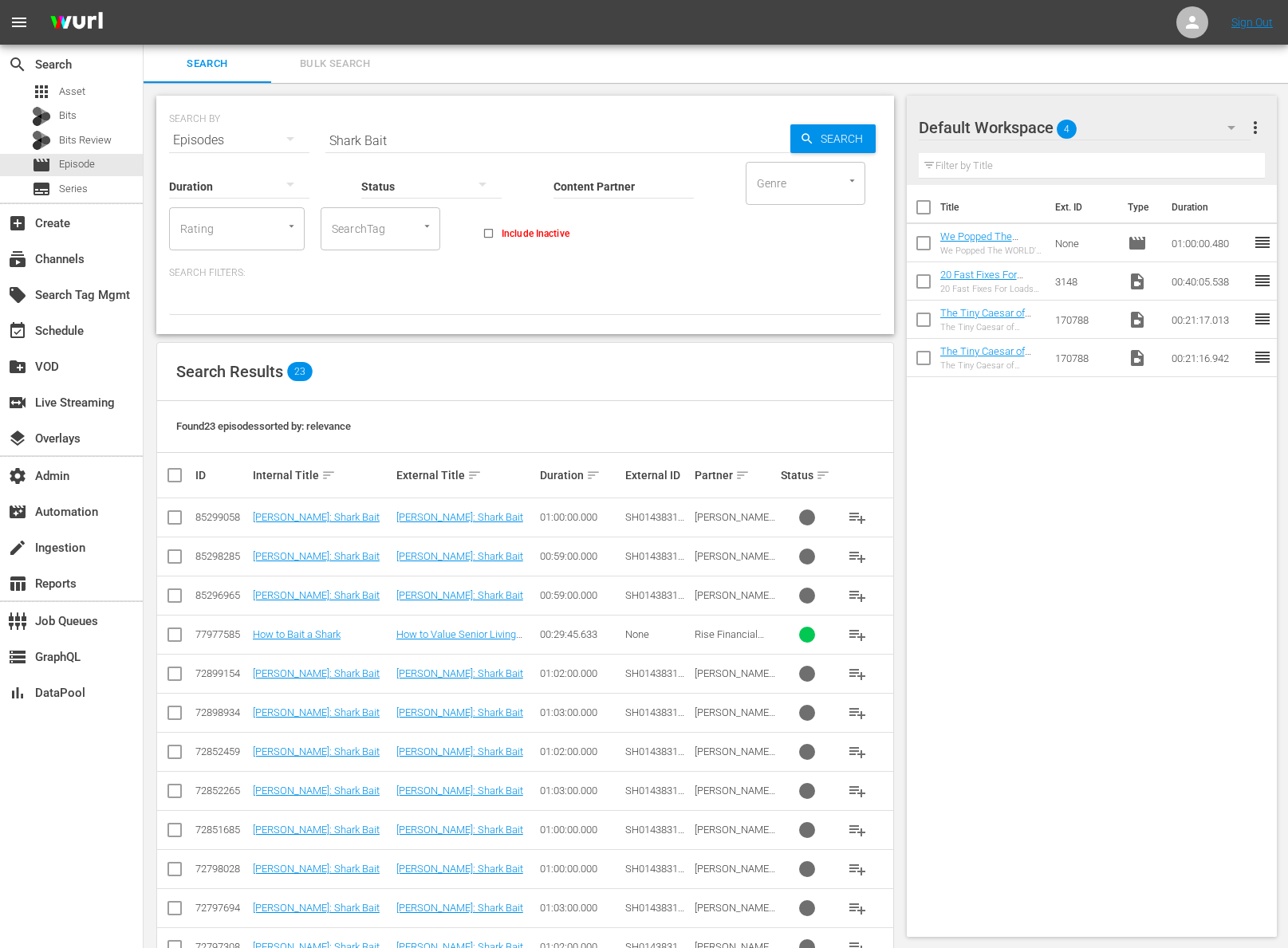
click at [395, 143] on input "Shark Bait" at bounding box center [559, 141] width 465 height 38
paste input "24537567"
click at [586, 142] on input "Shark 24537567" at bounding box center [559, 141] width 465 height 38
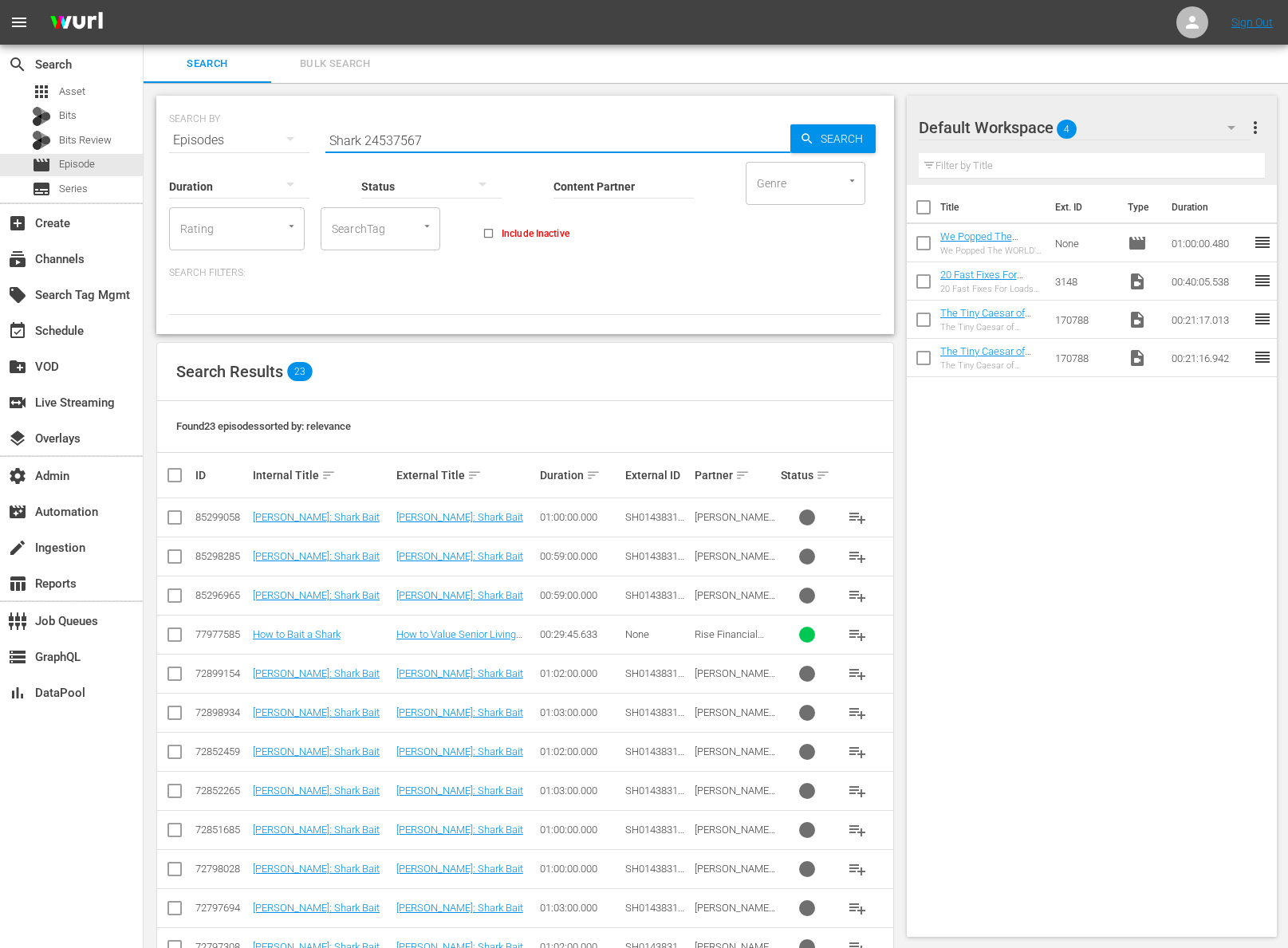
click at [586, 142] on input "Shark 24537567" at bounding box center [559, 141] width 465 height 38
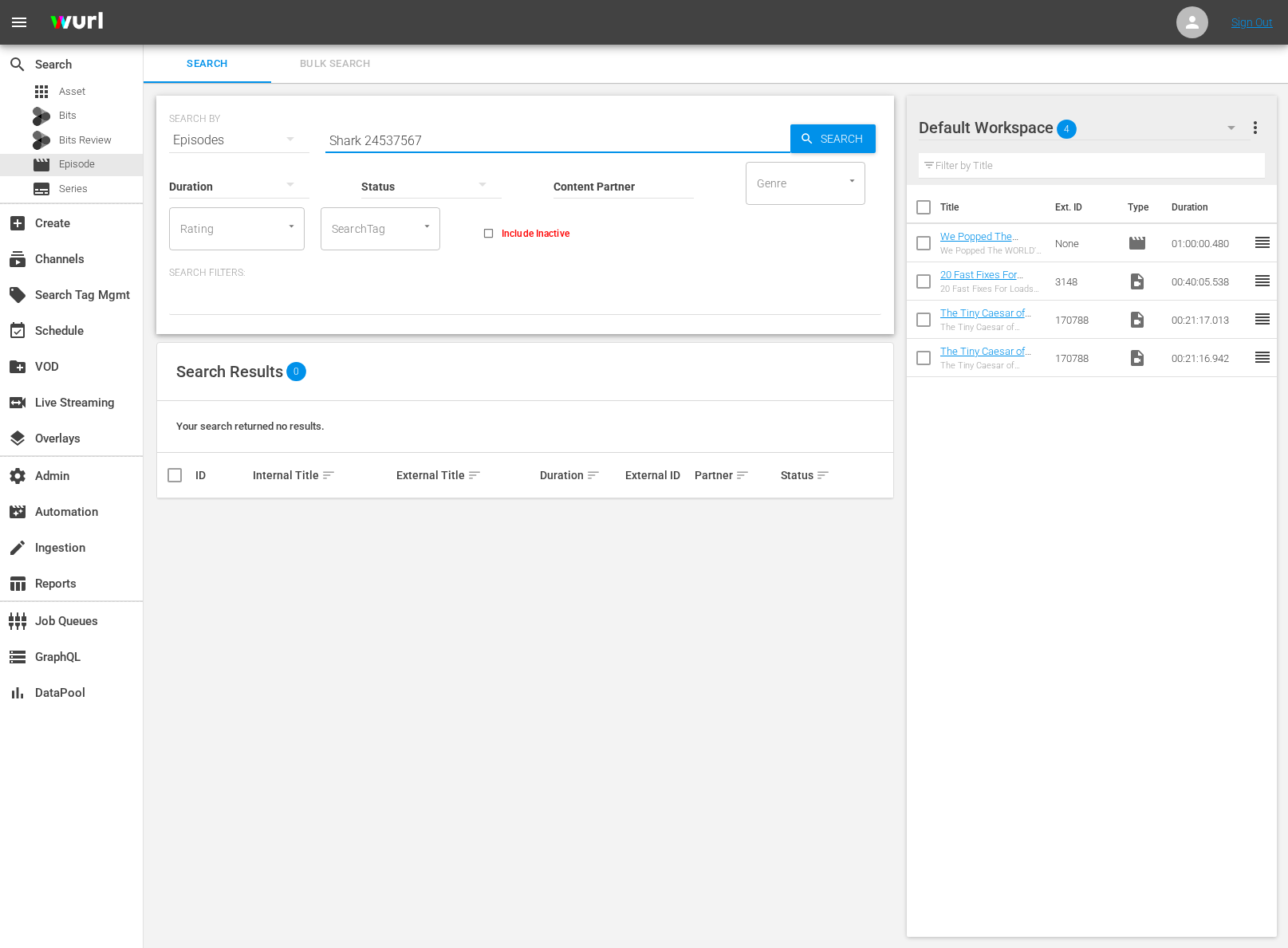
paste input "text"
type input "24537567"
click at [831, 137] on span "Search" at bounding box center [844, 139] width 62 height 28
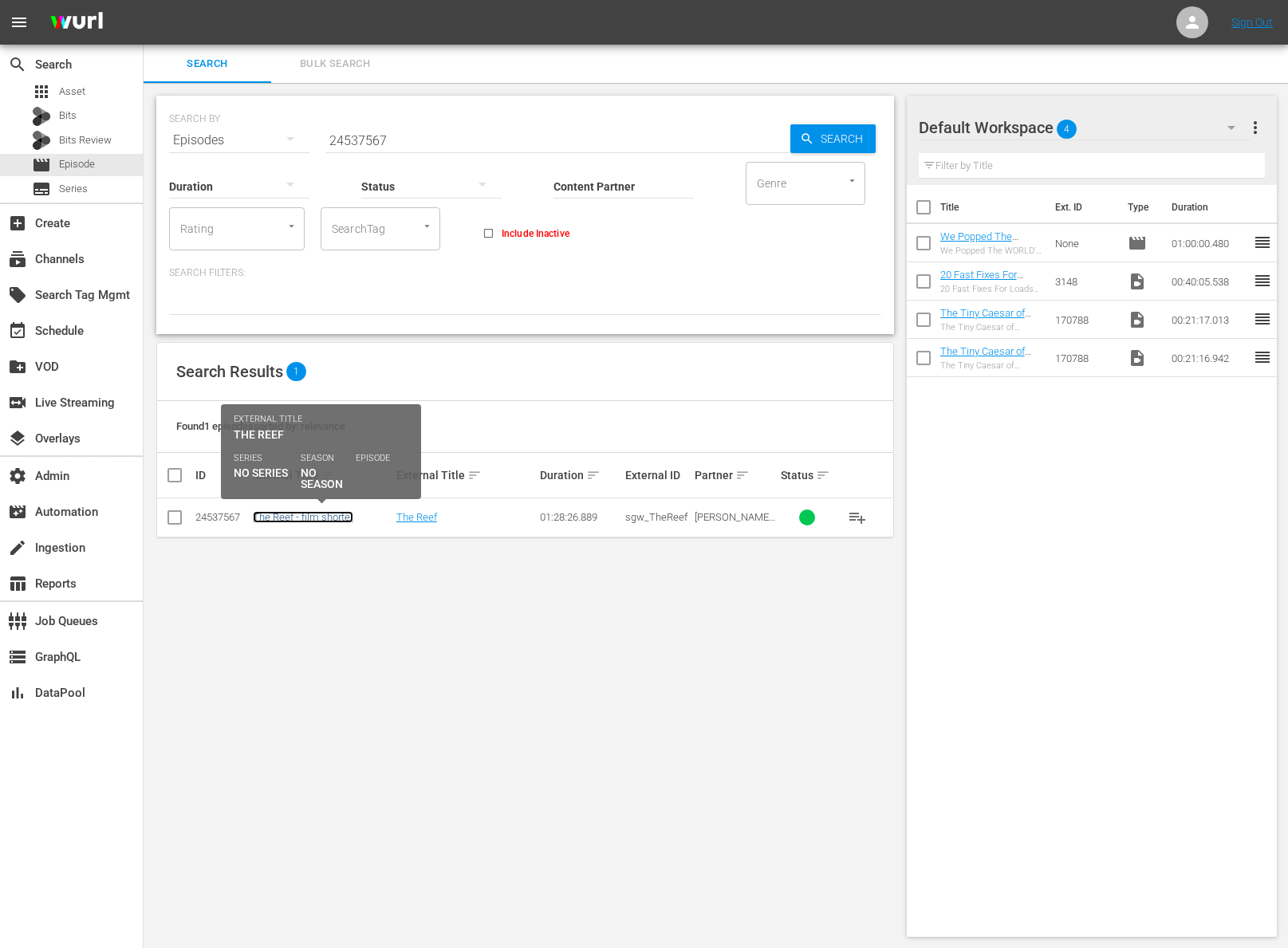
click at [316, 511] on link "The Reef - film shorter" at bounding box center [303, 517] width 101 height 12
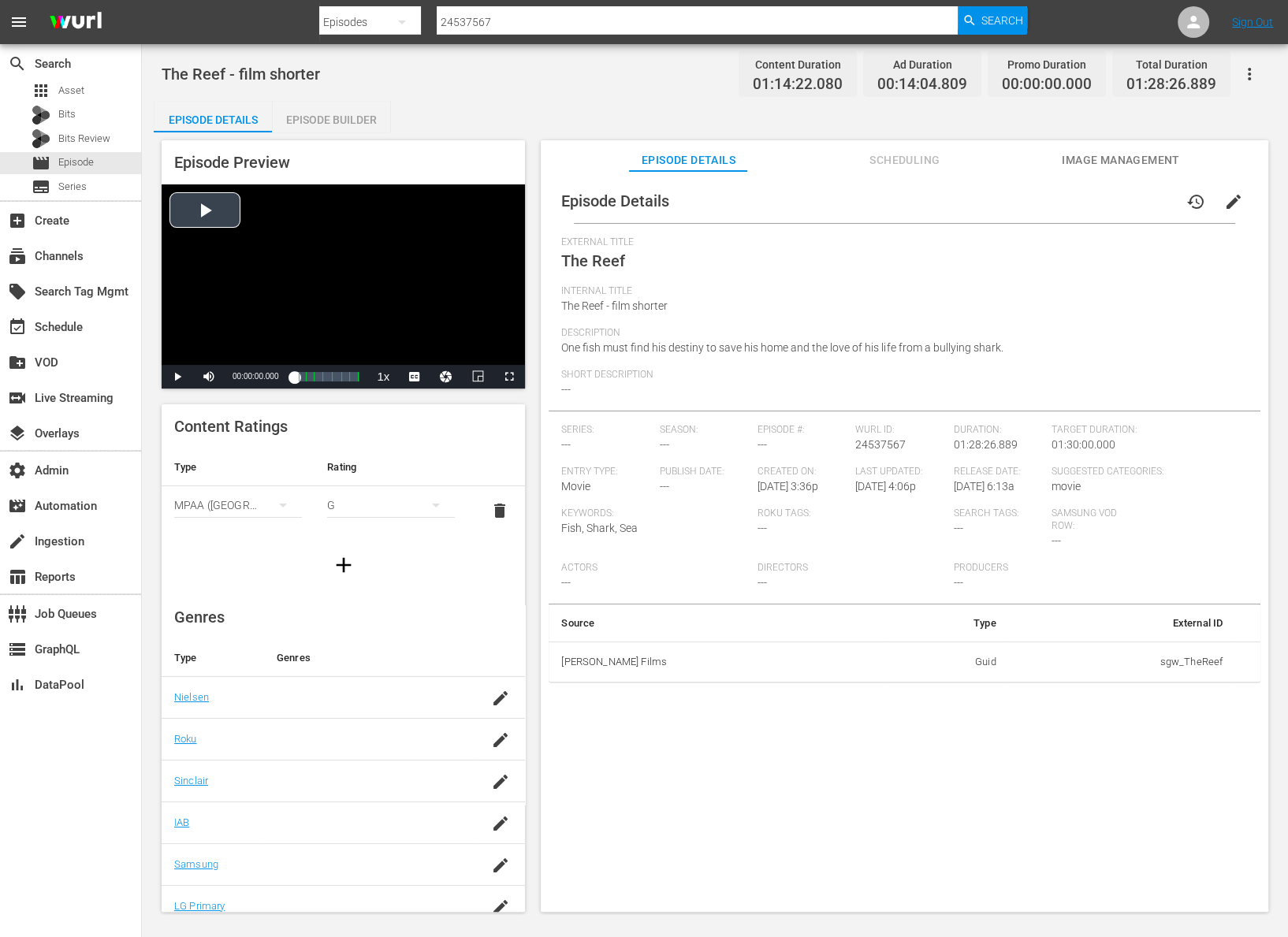
click at [204, 201] on div "Video Player" at bounding box center [343, 274] width 363 height 180
click at [351, 379] on div "01:16:43.566 The Reef (8/8)" at bounding box center [351, 376] width 1 height 16
click at [364, 382] on div "Loaded : 87.28% 01:28:26.889 01:04:42.021 Cue Point 8: 01:26:26.202" at bounding box center [327, 376] width 81 height 23
click at [358, 385] on div "00:02:00.767" at bounding box center [326, 376] width 64 height 16
click at [177, 376] on span "Video Player" at bounding box center [177, 376] width 0 height 0
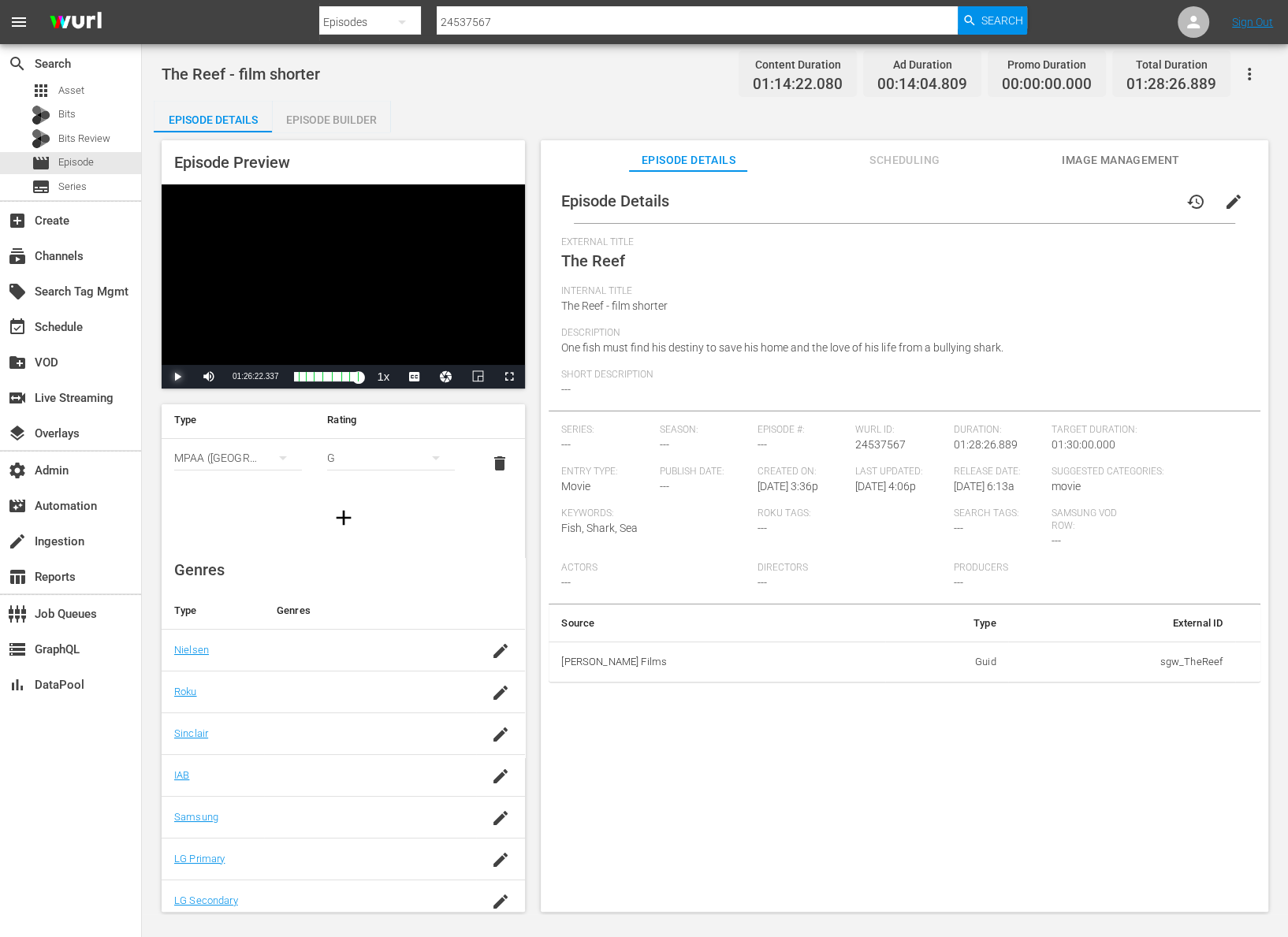
scroll to position [54, 0]
click at [907, 166] on span "Scheduling" at bounding box center [905, 160] width 118 height 20
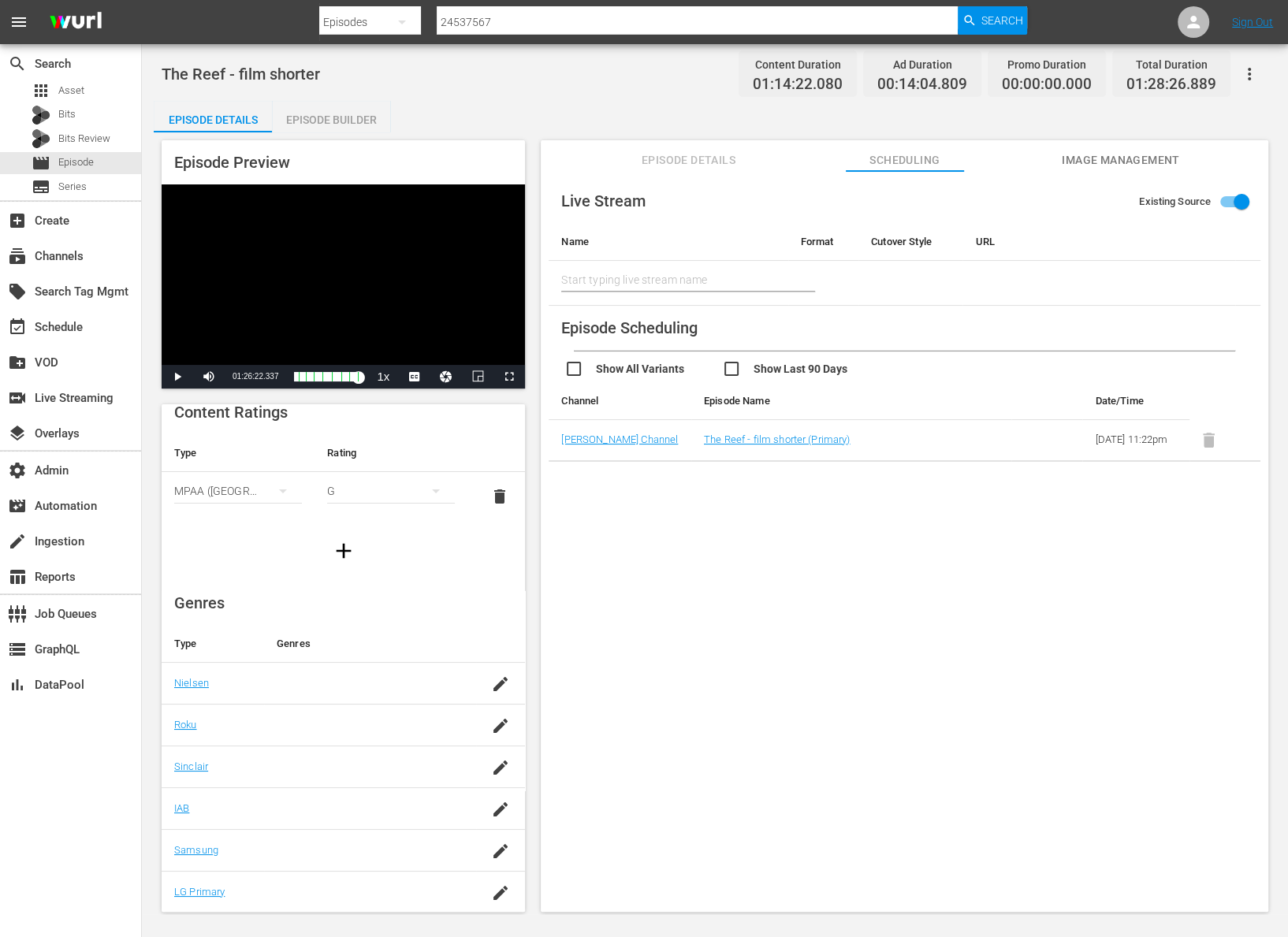
scroll to position [0, 0]
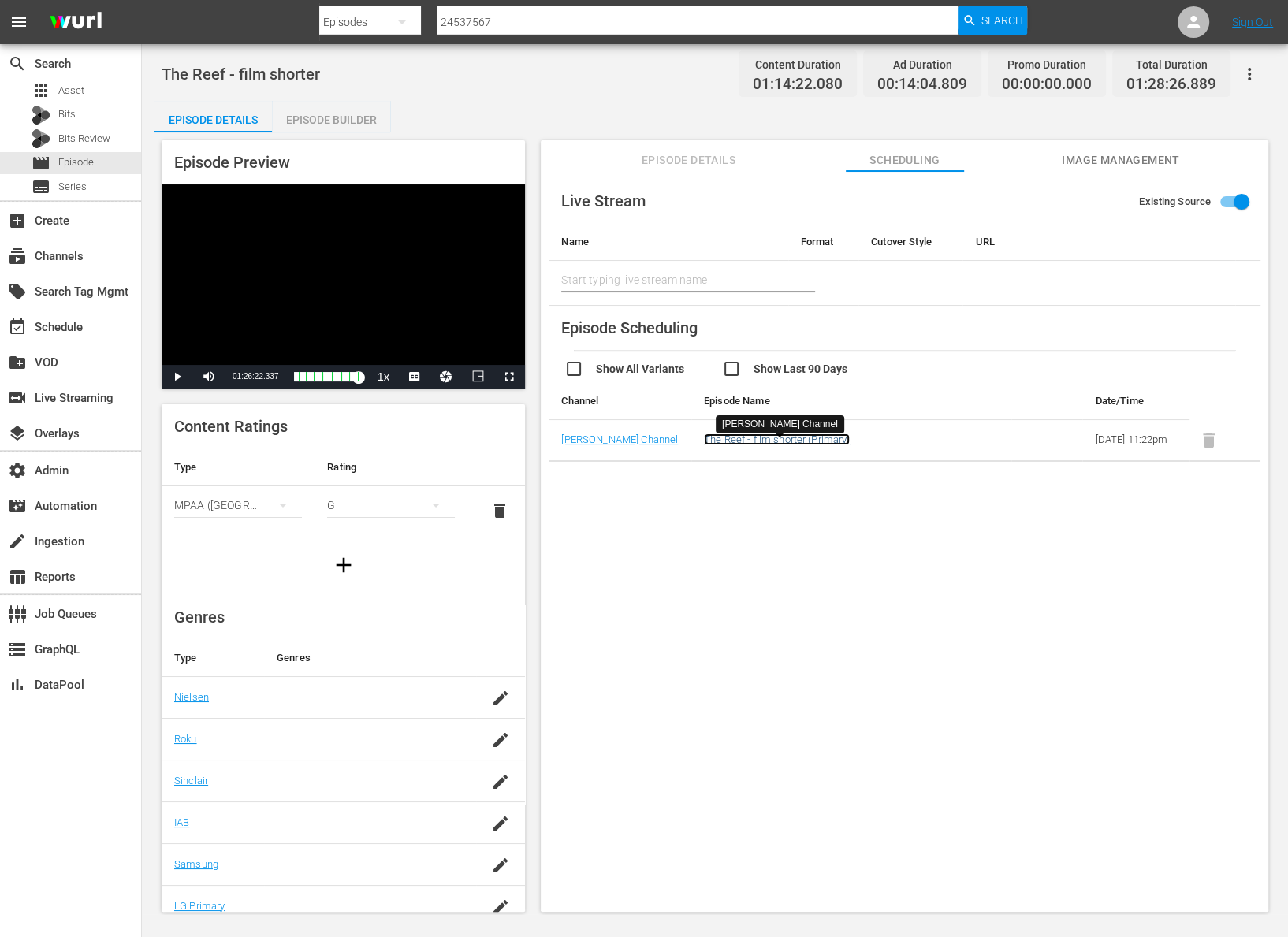
click at [739, 440] on link "The Reef - film shorter (Primary)" at bounding box center [777, 439] width 146 height 12
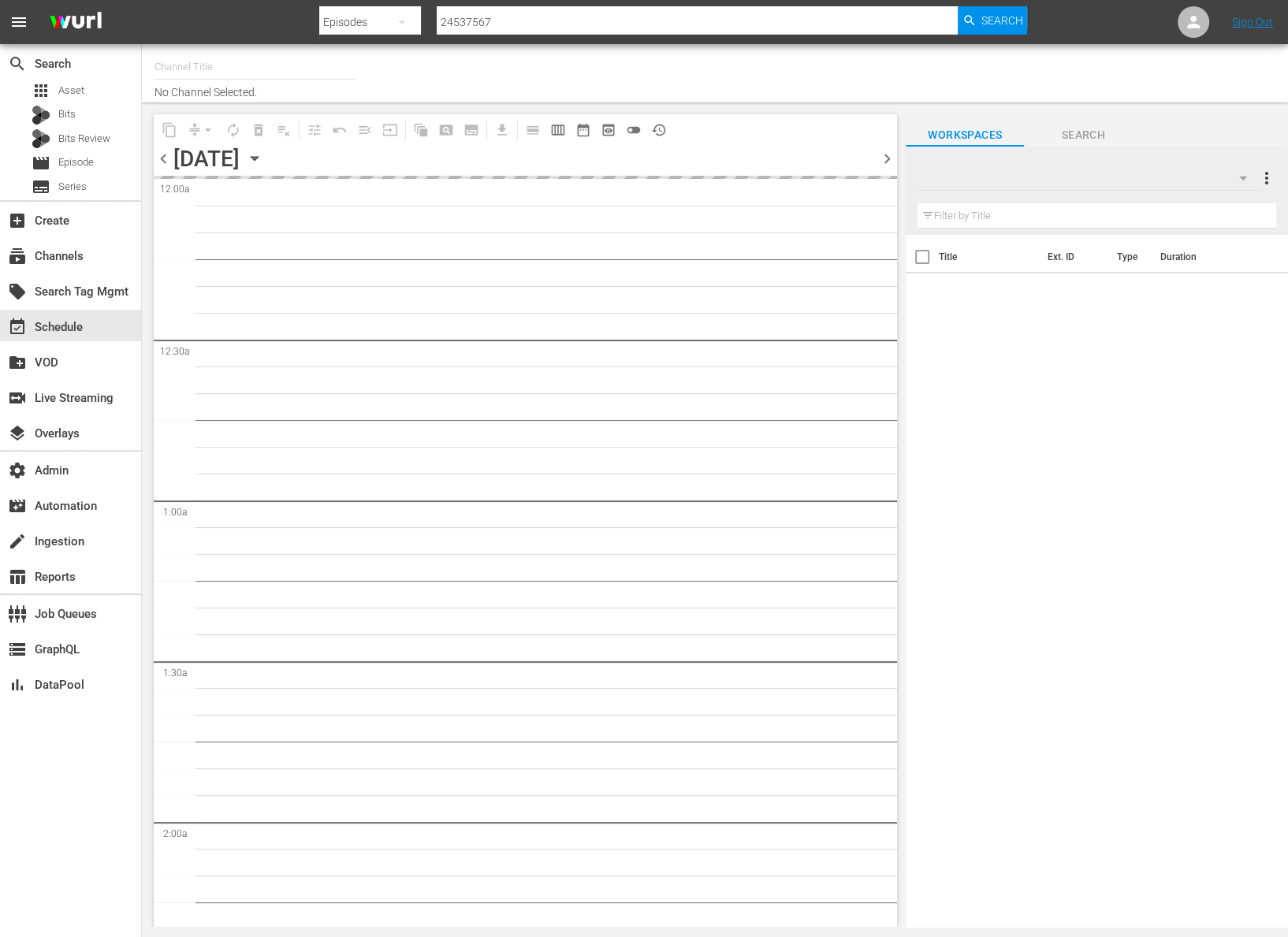
type input "Samuel Goldwyn Films (1062)"
